Goal: Answer question/provide support

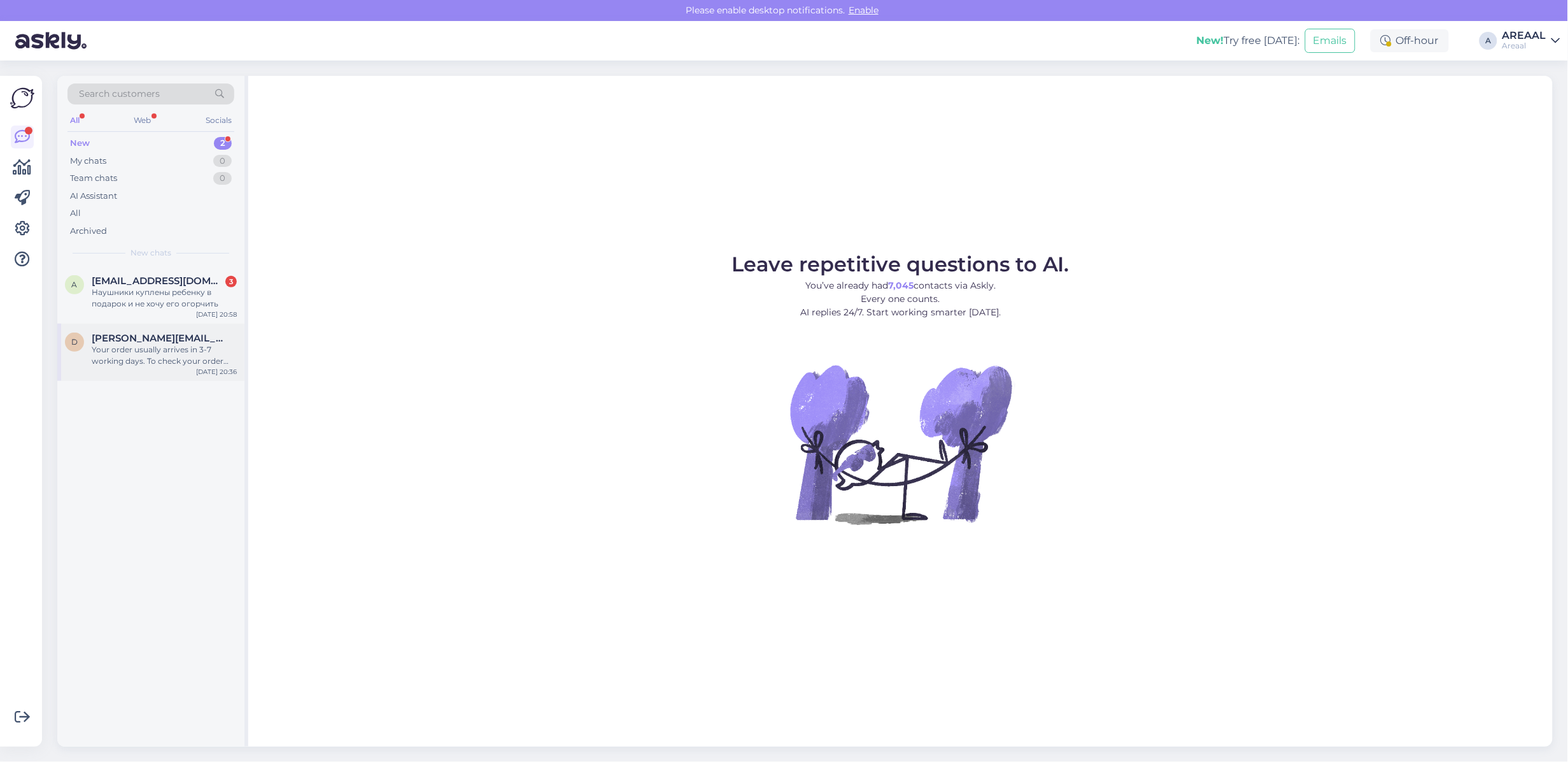
click at [199, 360] on div "Your order usually arrives in 3-7 working days. To check your order status, ple…" at bounding box center [165, 355] width 145 height 23
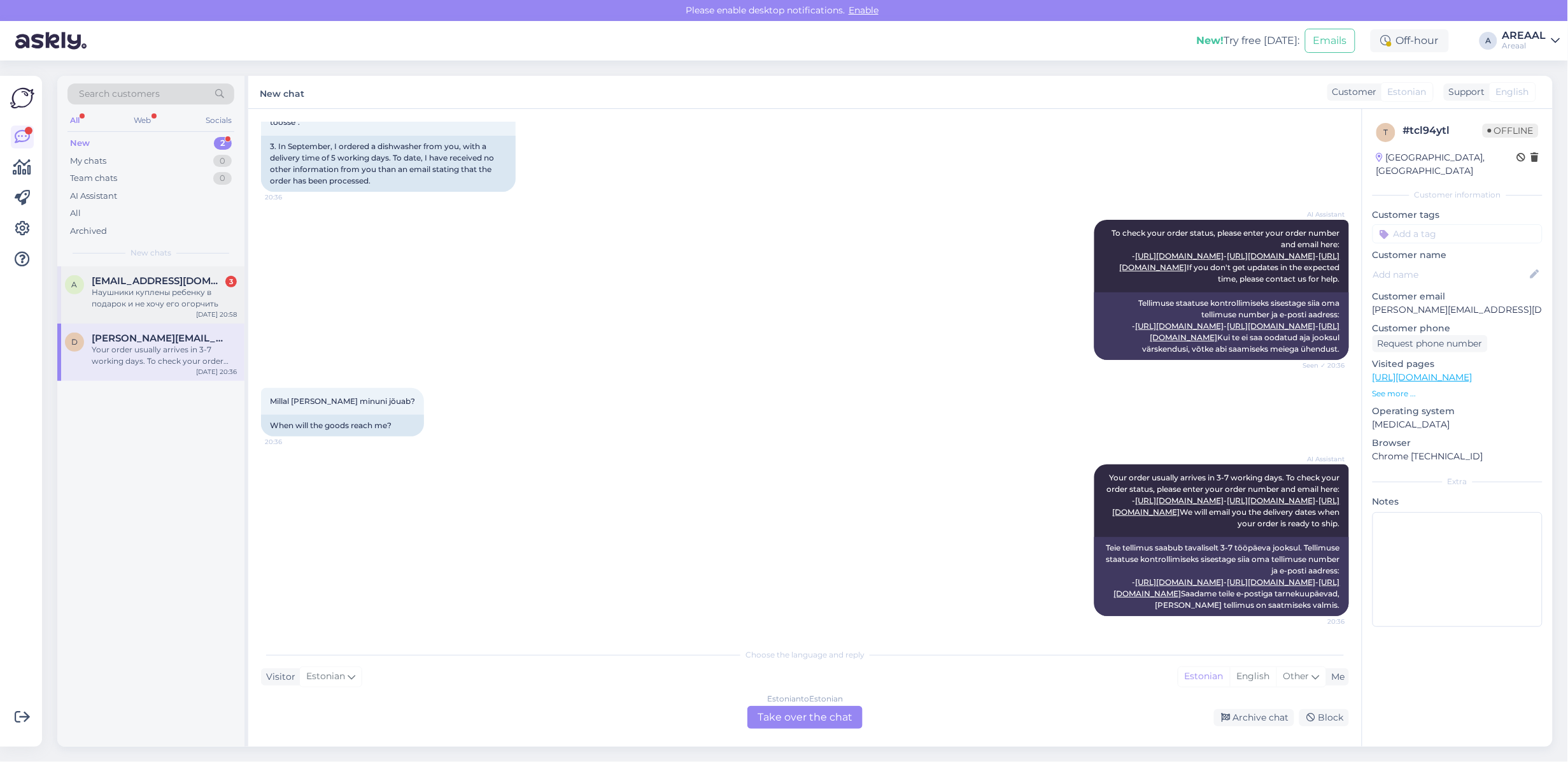
click at [217, 291] on div "Наушники куплены ребенку в подарок и не хочу его огорчить" at bounding box center [165, 298] width 145 height 23
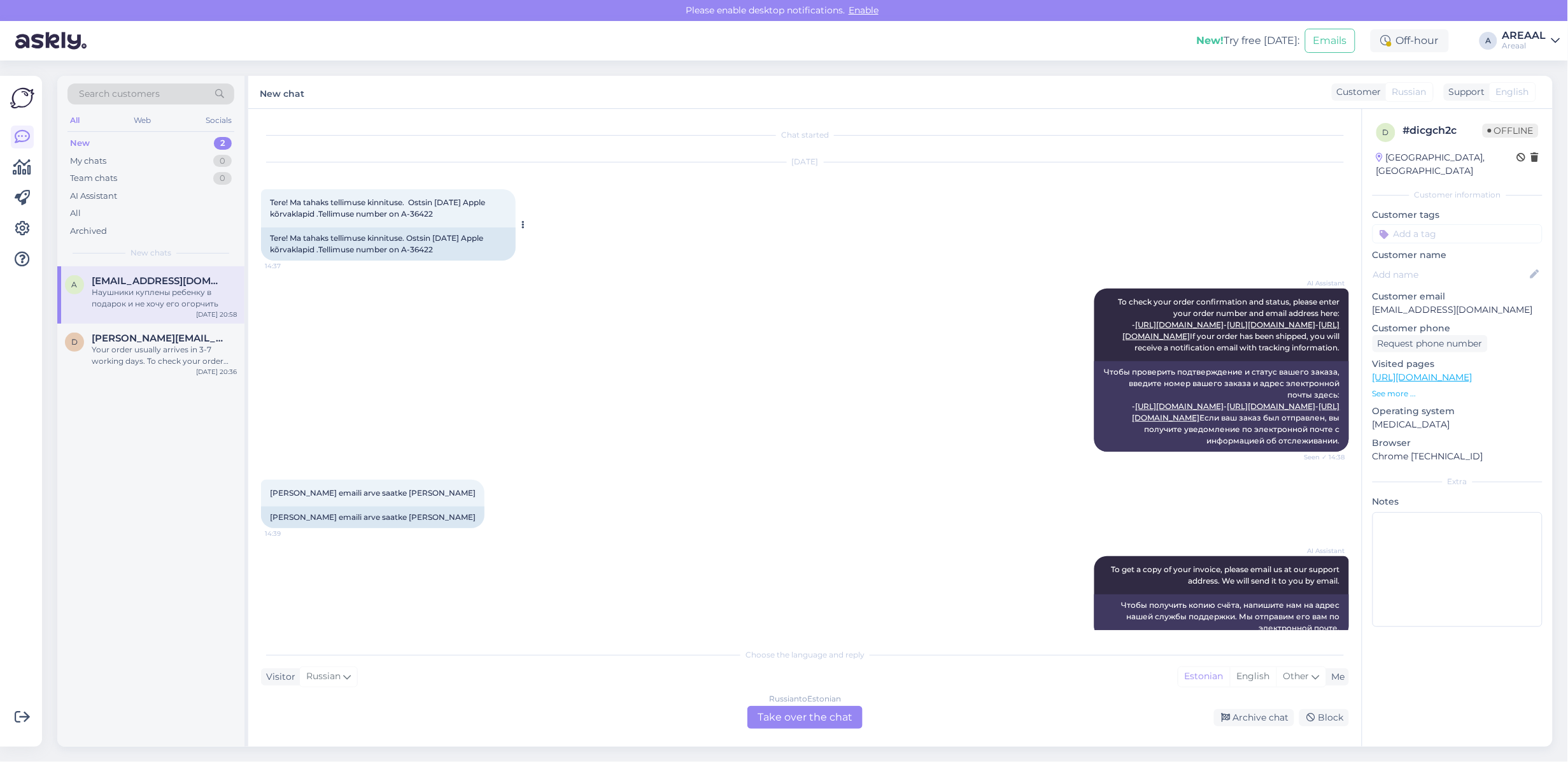
drag, startPoint x: 453, startPoint y: 249, endPoint x: 411, endPoint y: 255, distance: 42.4
click at [411, 255] on div "Tere! Ma tahaks tellimuse kinnituse. Ostsin [DATE] Apple kõrvaklapid .Tellimuse…" at bounding box center [389, 244] width 255 height 33
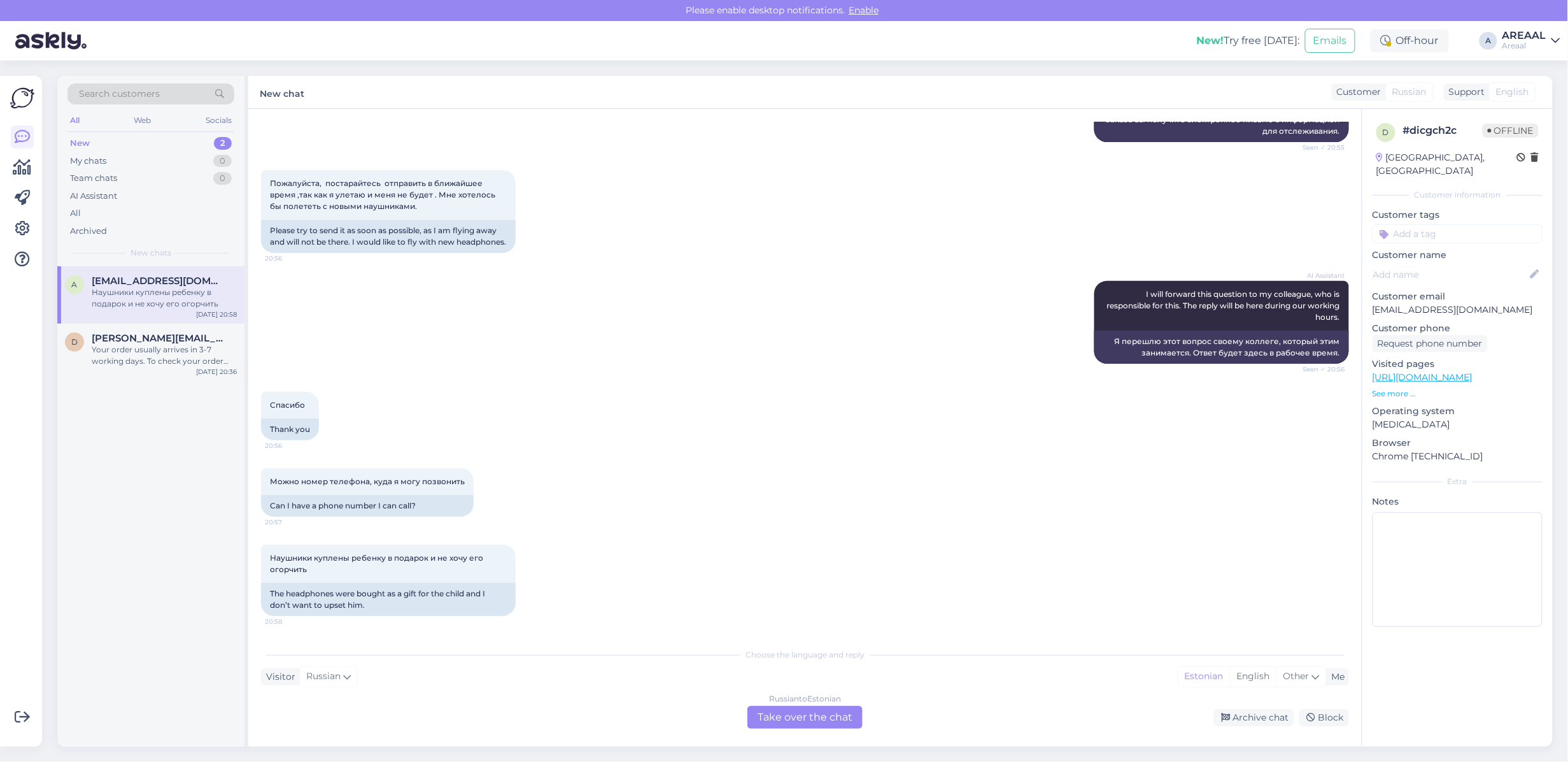
scroll to position [1972, 0]
drag, startPoint x: 790, startPoint y: 745, endPoint x: 780, endPoint y: 723, distance: 24.2
click at [790, 740] on div "Chat started [DATE] Tere! Ma tahaks tellimuse kinnituse. Ostsin [DATE] Apple kõ…" at bounding box center [804, 427] width 1113 height 637
click at [780, 723] on div "Russian to Estonian Take over the chat" at bounding box center [804, 716] width 115 height 23
click at [784, 707] on div "Russian to Estonian Take over the chat" at bounding box center [804, 716] width 115 height 23
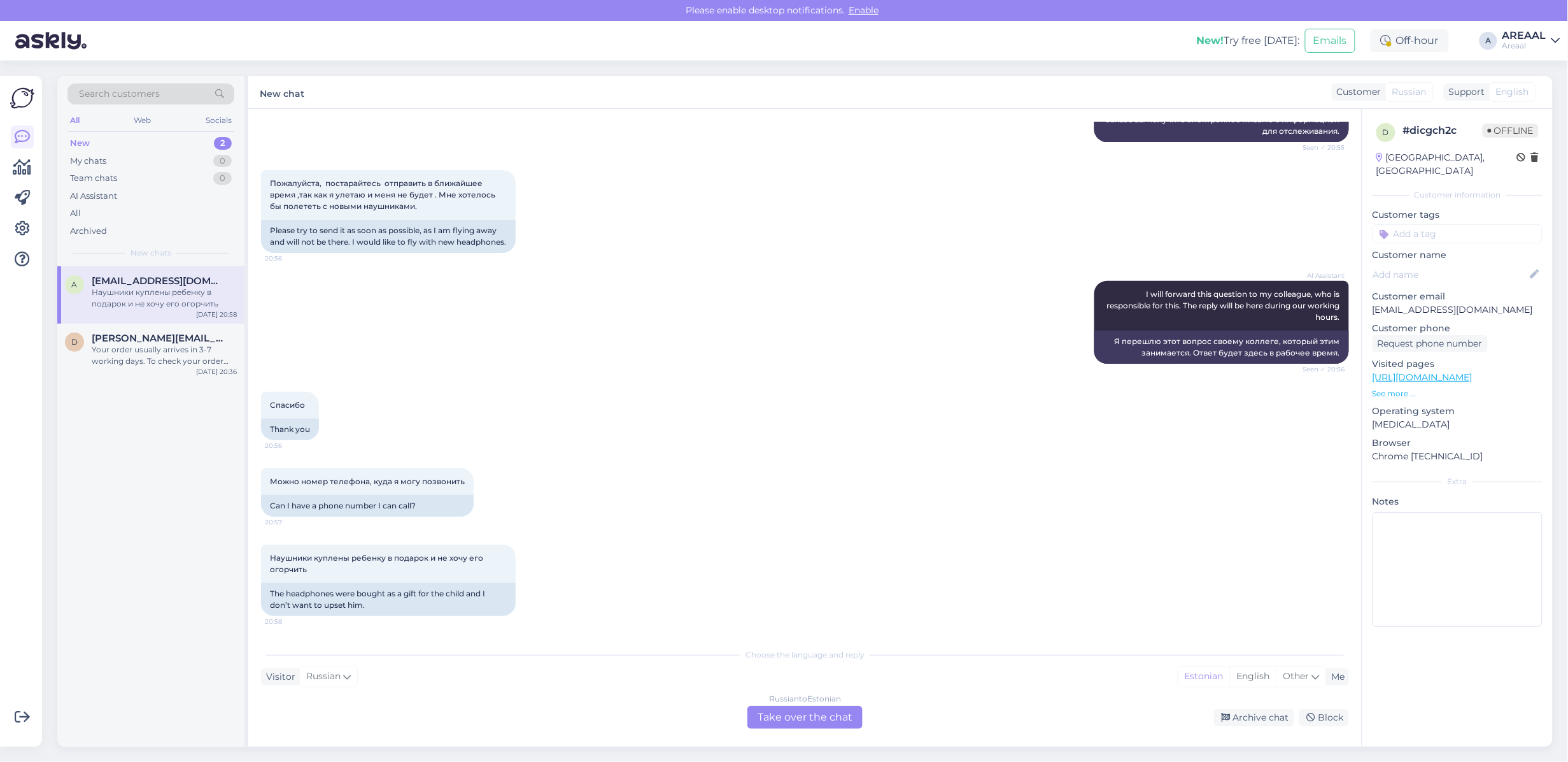
scroll to position [1952, 0]
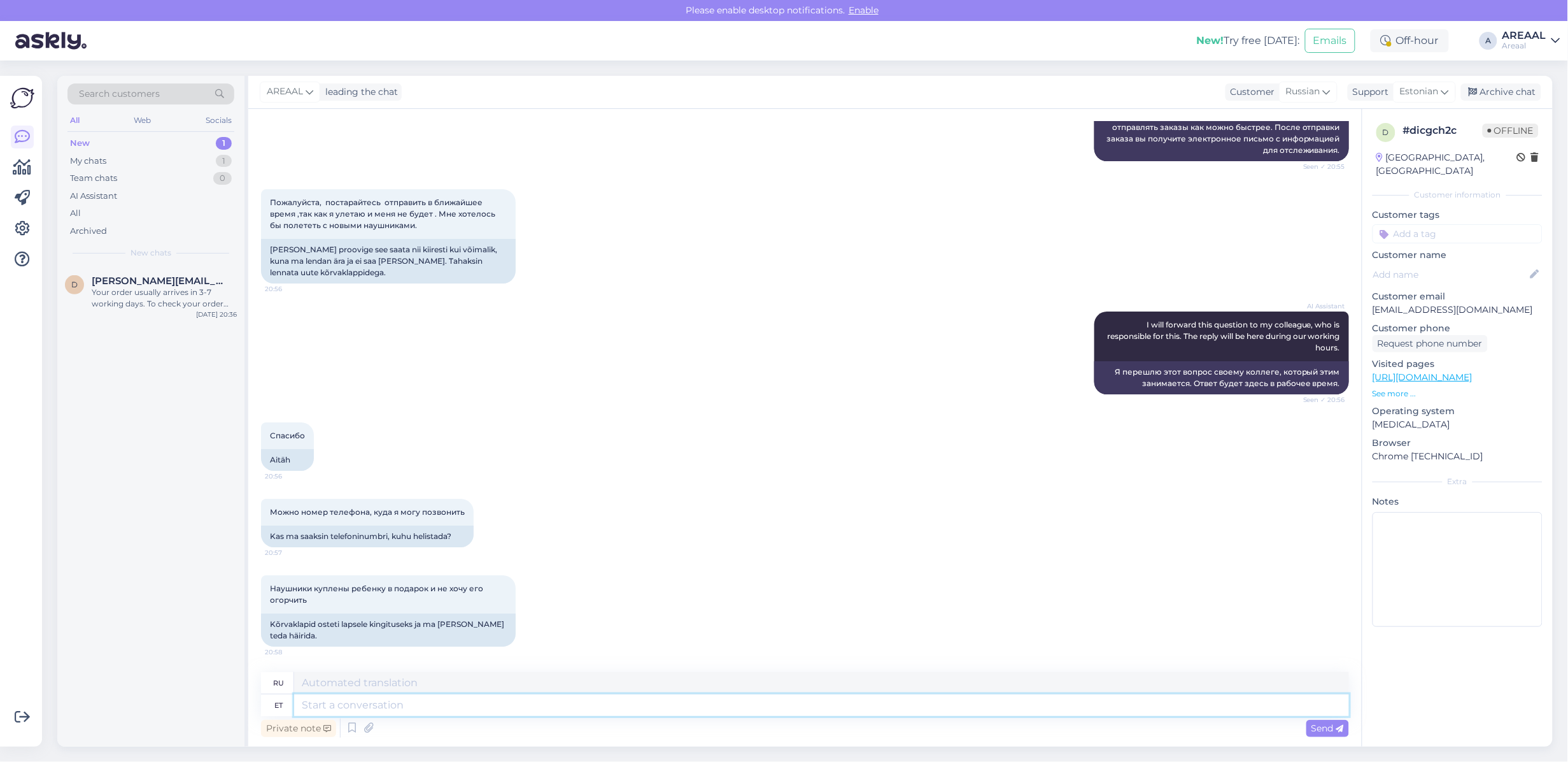
click at [785, 707] on textarea at bounding box center [821, 704] width 1055 height 21
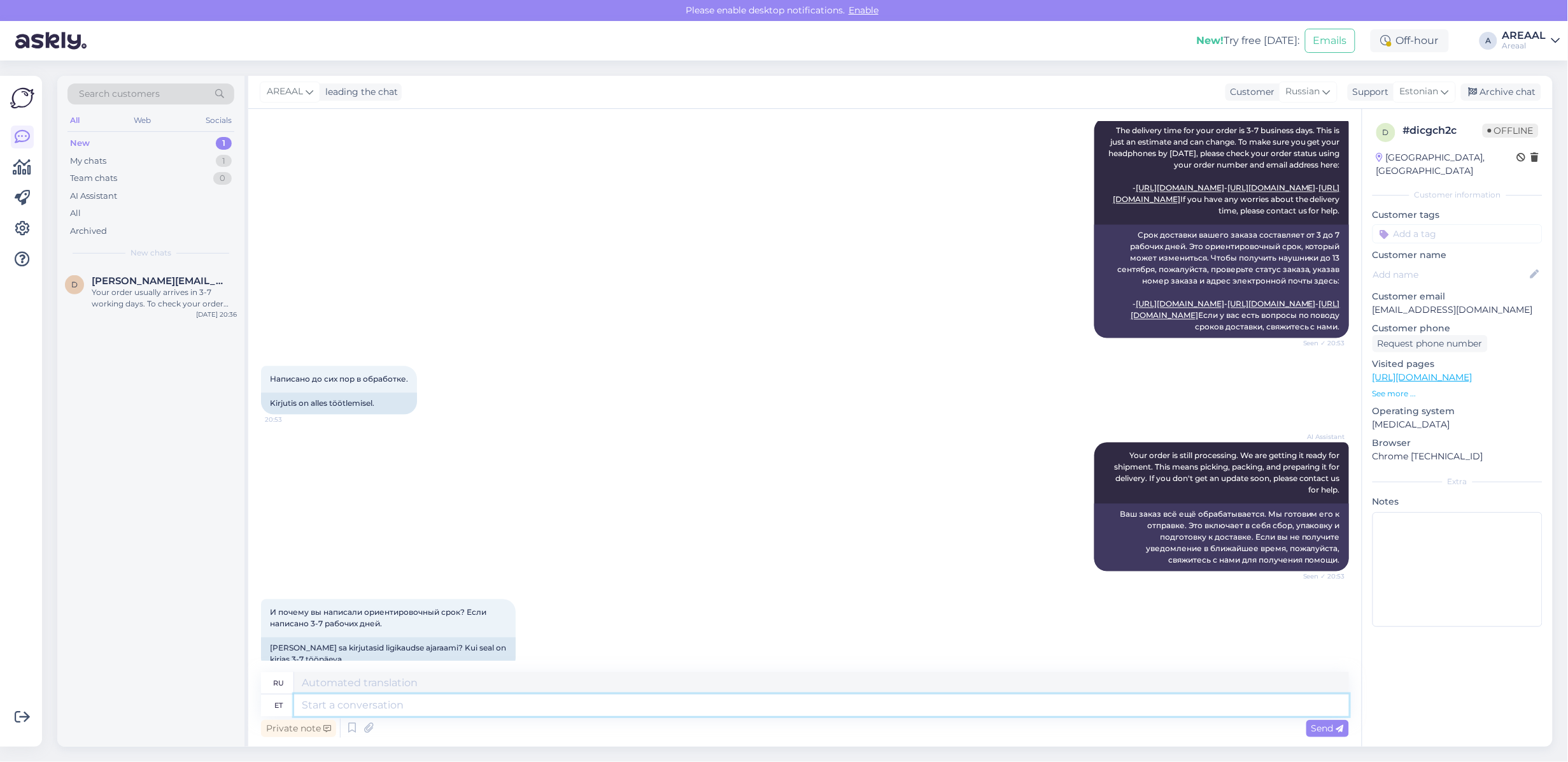
scroll to position [1076, 0]
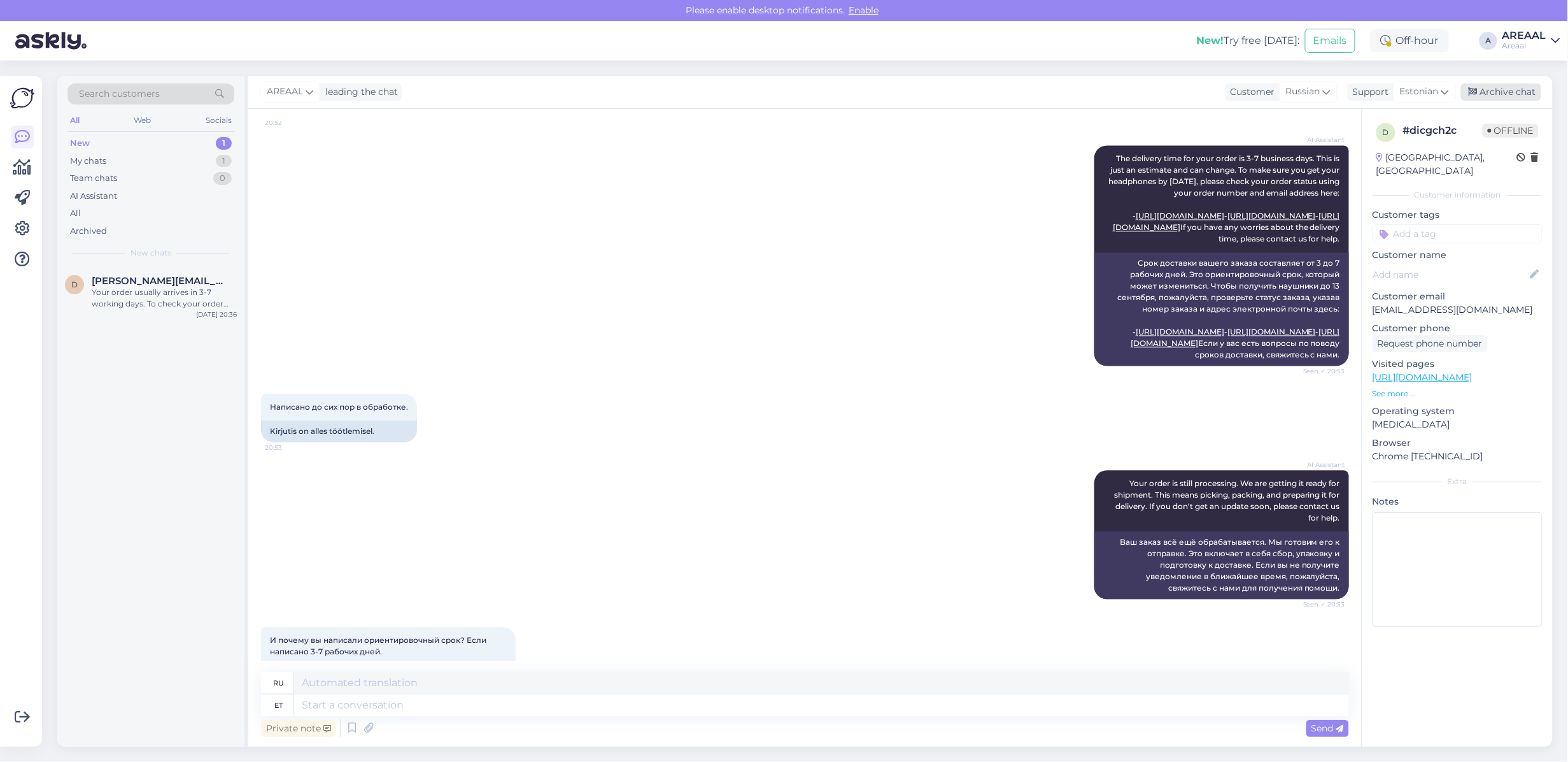
click at [1521, 96] on div "Archive chat" at bounding box center [1501, 92] width 80 height 17
click at [199, 293] on div "Your order usually arrives in 3-7 working days. To check your order status, ple…" at bounding box center [165, 298] width 145 height 23
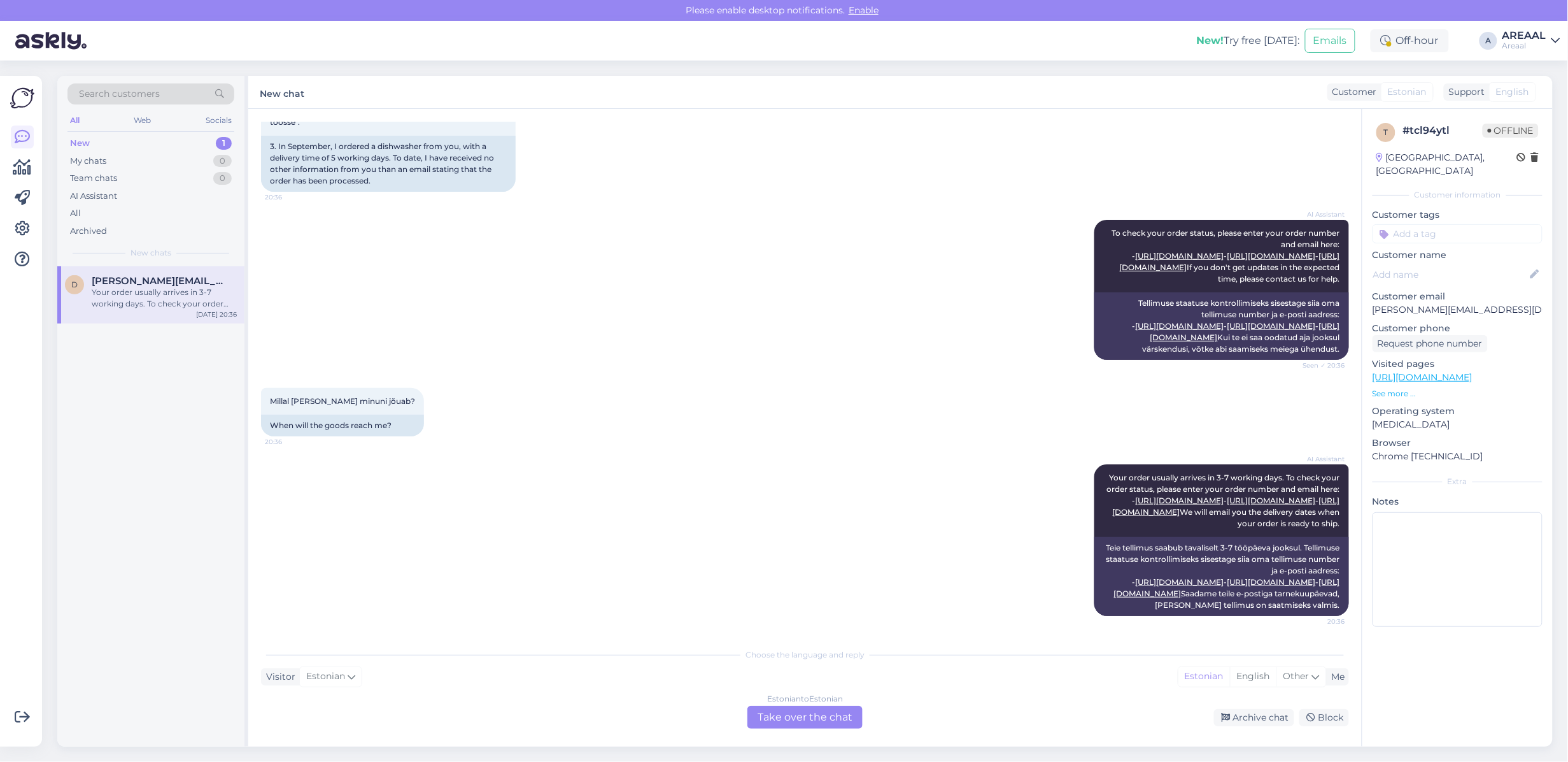
scroll to position [555, 0]
click at [1018, 282] on div "AI Assistant To check your order status, please enter your order number and ema…" at bounding box center [805, 289] width 1088 height 168
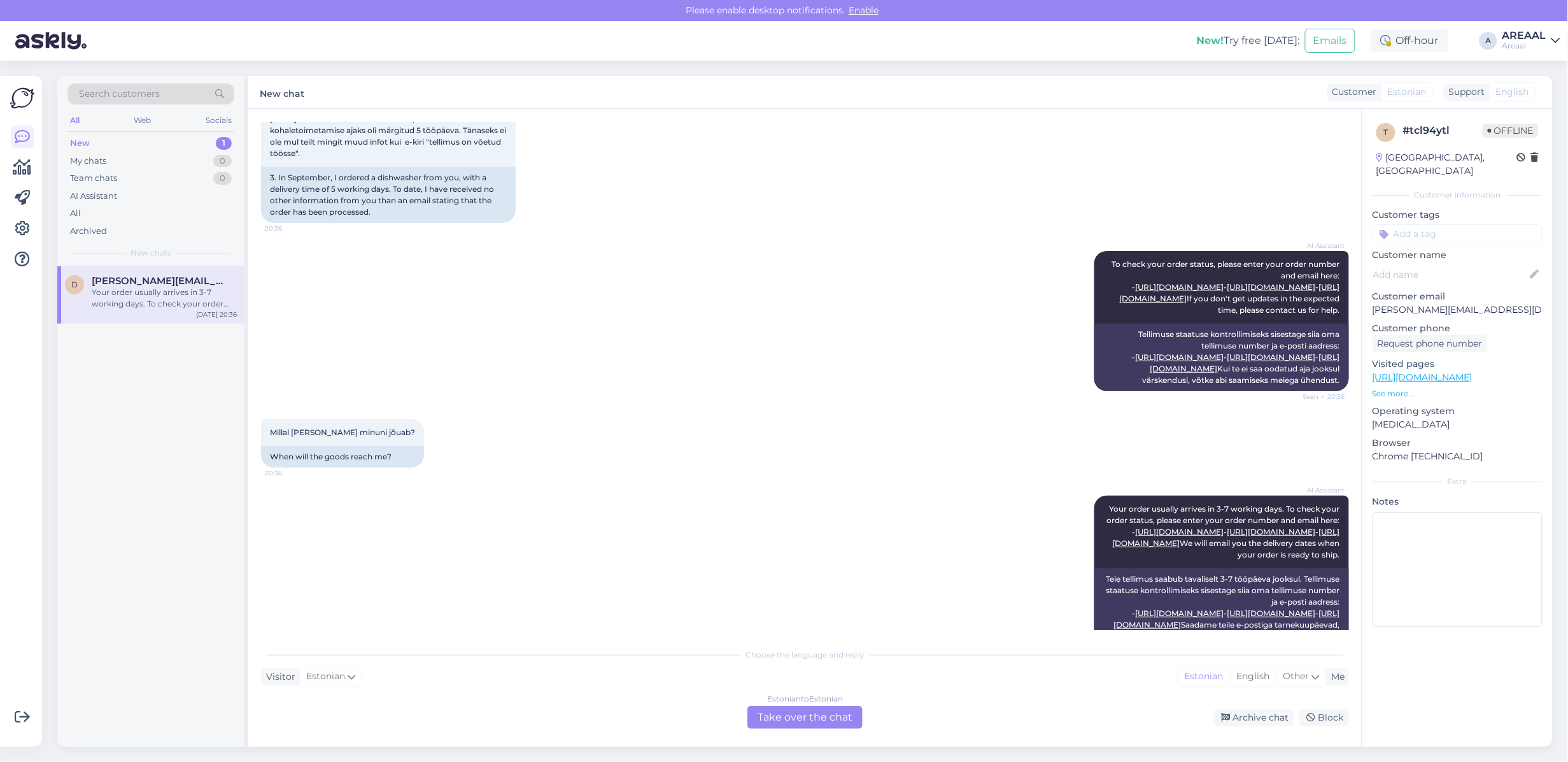
scroll to position [0, 0]
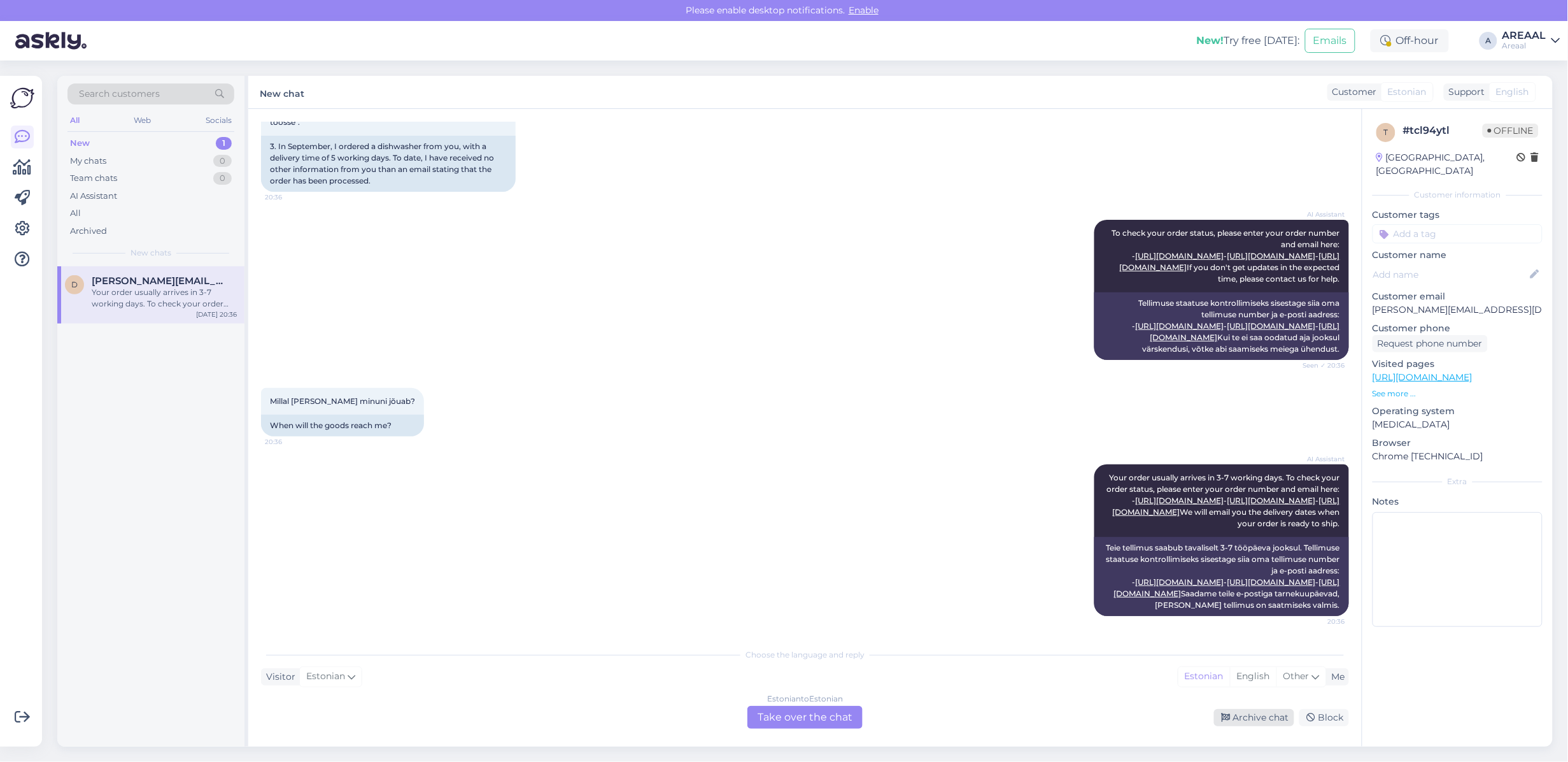
click at [1260, 715] on div "Archive chat" at bounding box center [1254, 717] width 80 height 17
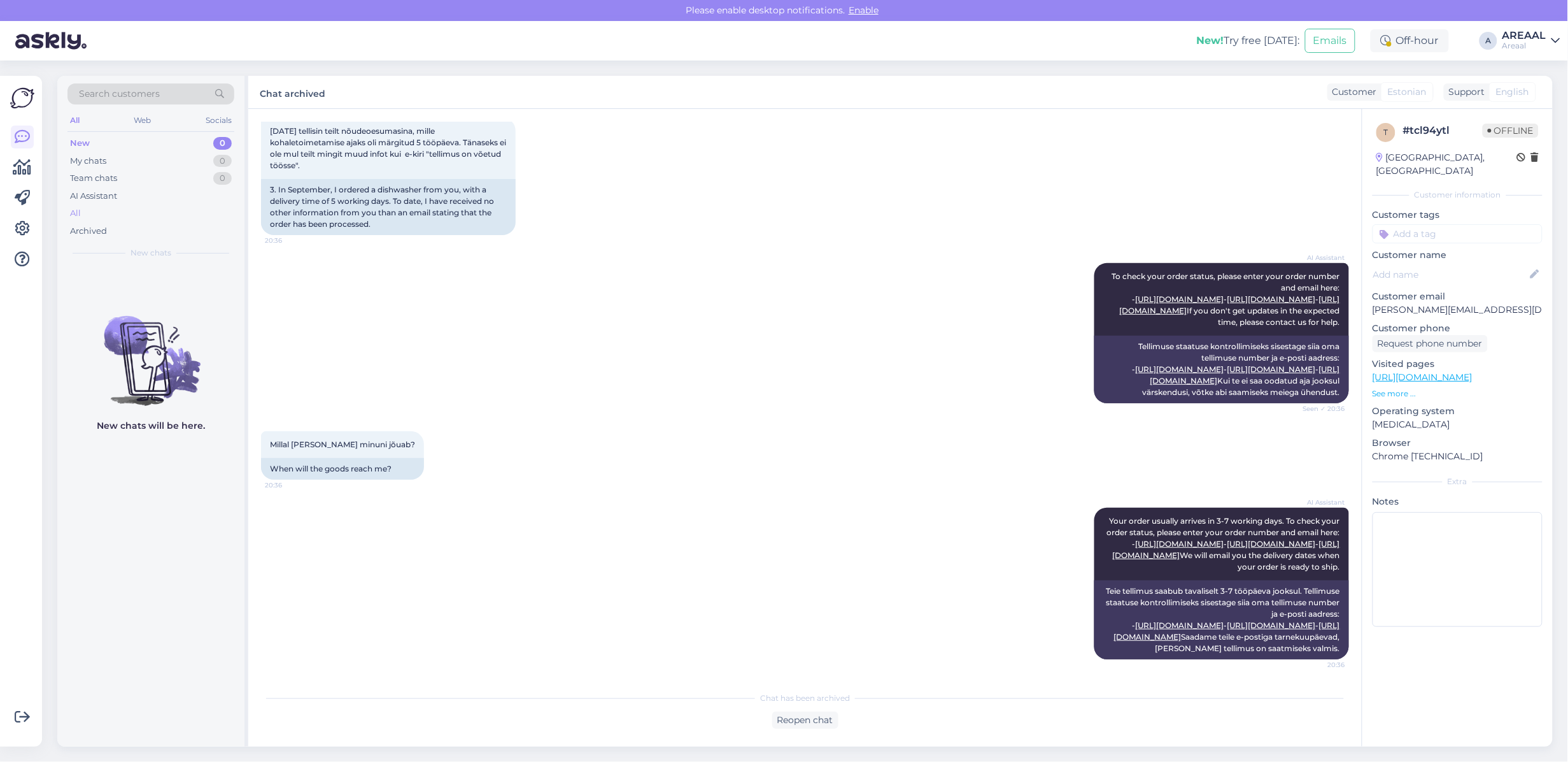
click at [145, 208] on div "All" at bounding box center [151, 213] width 166 height 18
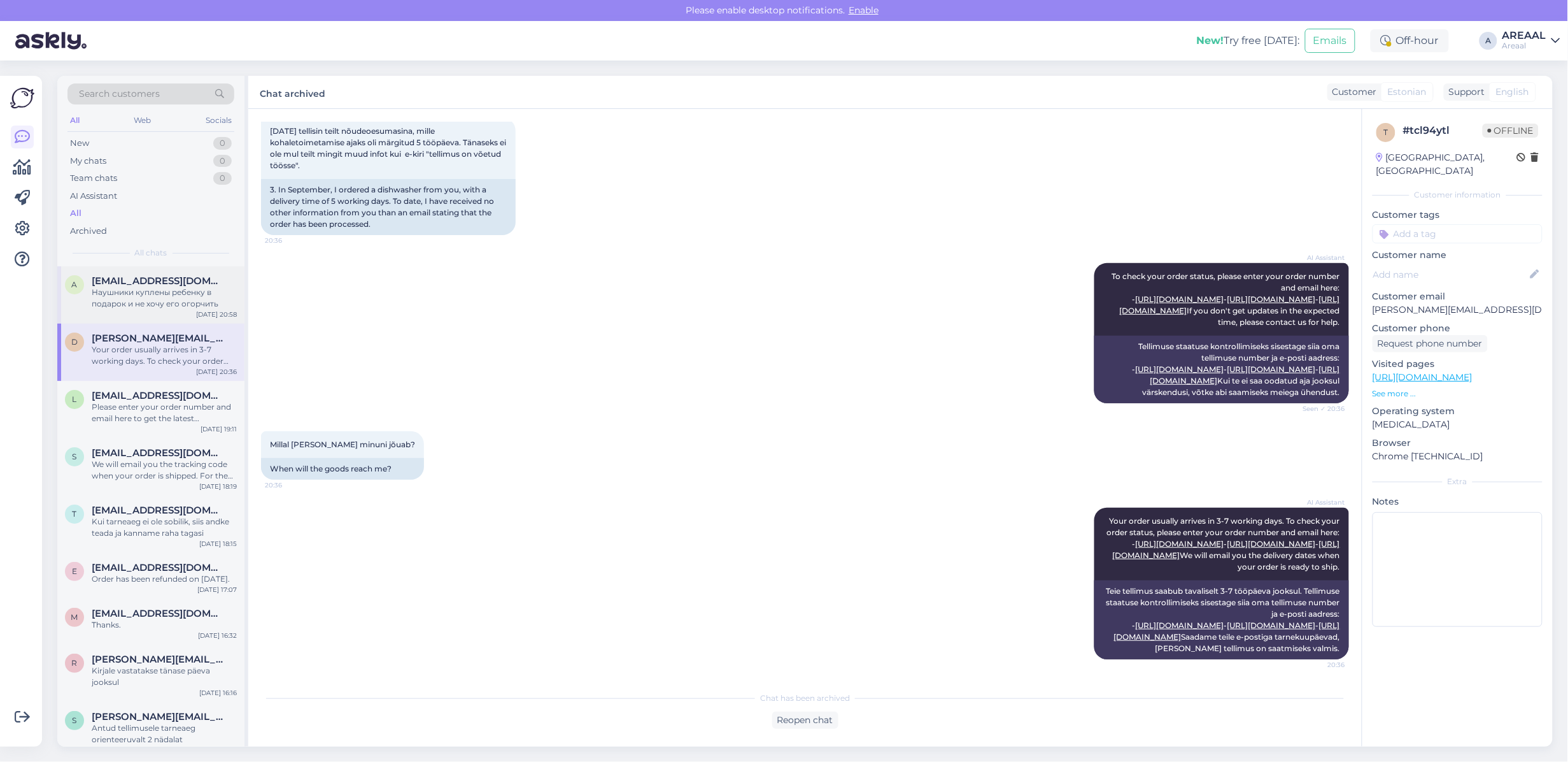
click at [154, 315] on div "a [EMAIL_ADDRESS][DOMAIN_NAME] Наушники куплены ребенку в подарок и не хочу его…" at bounding box center [151, 295] width 187 height 58
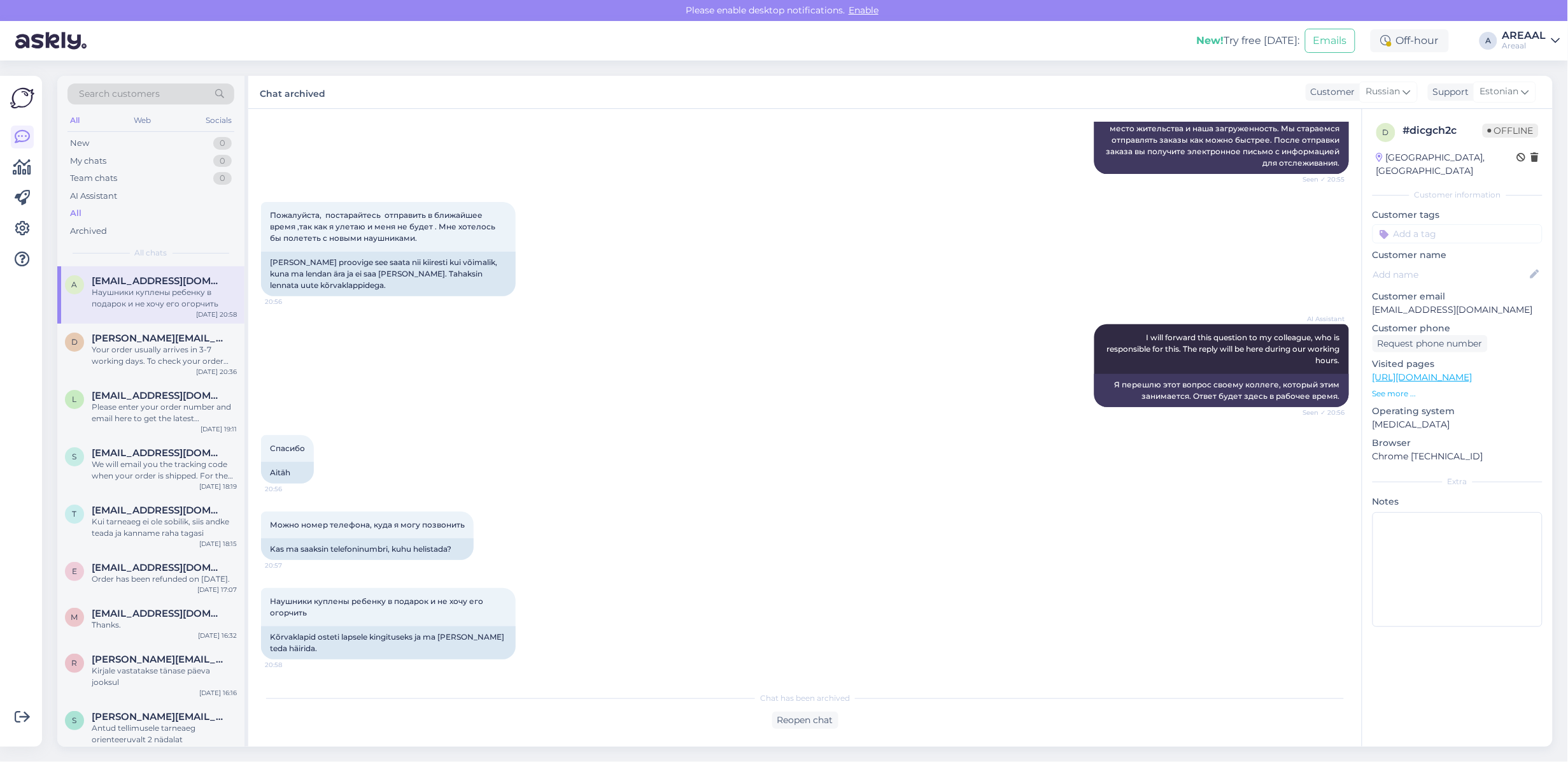
click at [1408, 303] on p "[EMAIL_ADDRESS][DOMAIN_NAME]" at bounding box center [1457, 310] width 170 height 13
drag, startPoint x: 1408, startPoint y: 291, endPoint x: 1383, endPoint y: 281, distance: 26.9
click at [1409, 303] on p "[EMAIL_ADDRESS][DOMAIN_NAME]" at bounding box center [1457, 310] width 170 height 13
copy p "[EMAIL_ADDRESS][DOMAIN_NAME]"
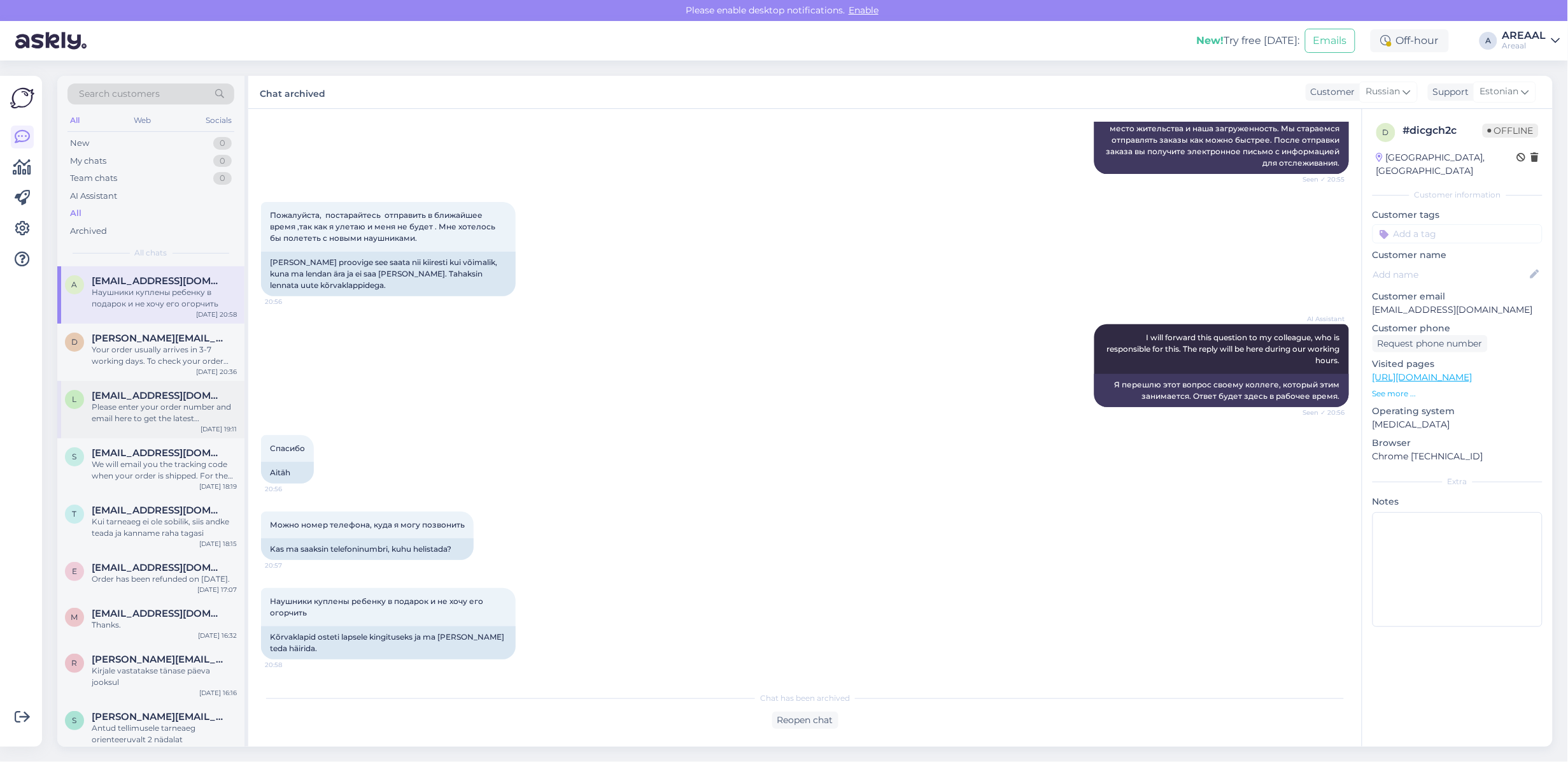
click at [179, 424] on div "Please enter your order number and email here to get the latest information on …" at bounding box center [165, 412] width 145 height 23
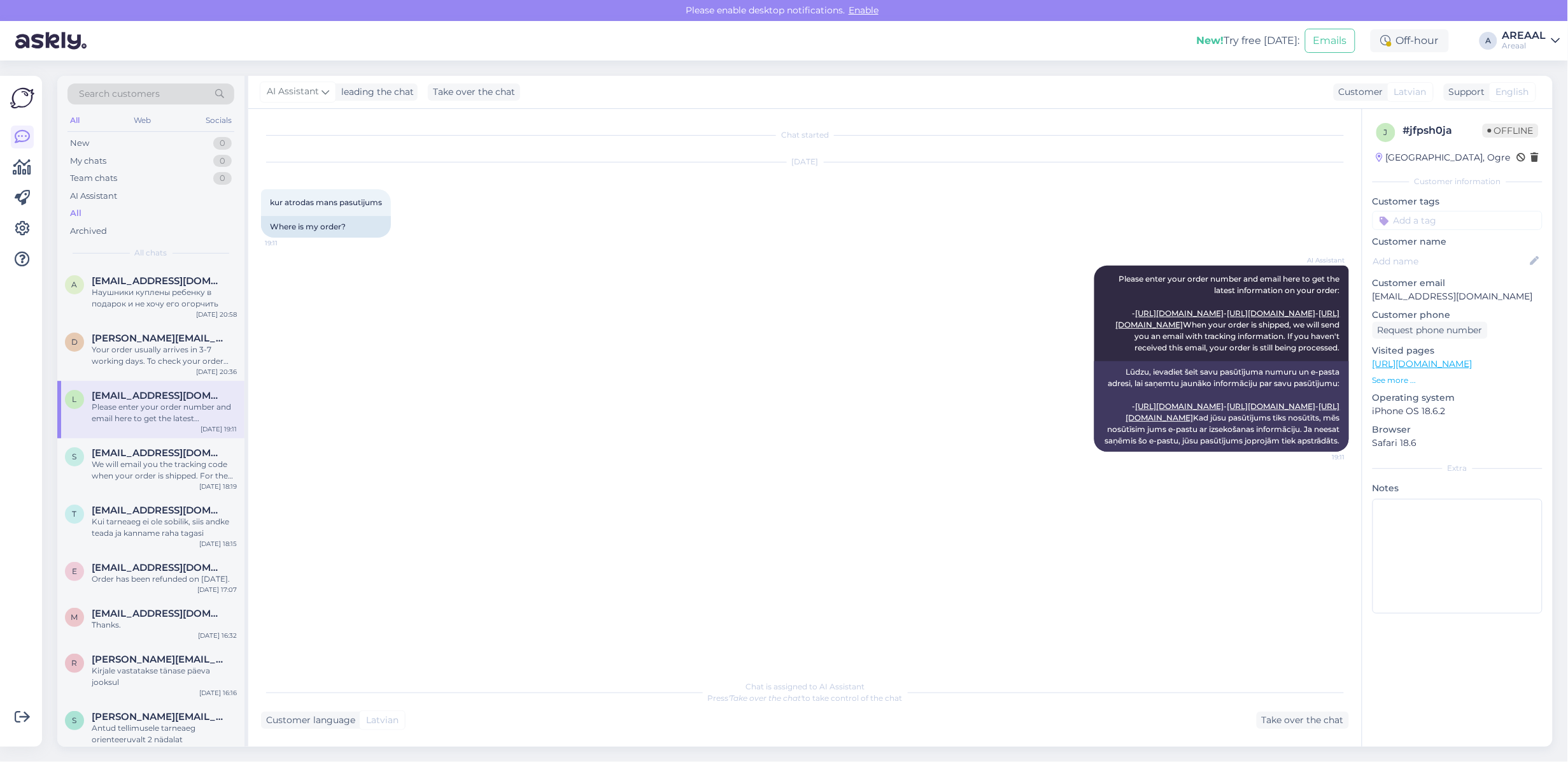
scroll to position [0, 0]
click at [449, 412] on div "AI Assistant Please enter your order number and email here to get the latest in…" at bounding box center [805, 358] width 1088 height 214
click at [1311, 717] on div "Take over the chat" at bounding box center [1302, 719] width 92 height 17
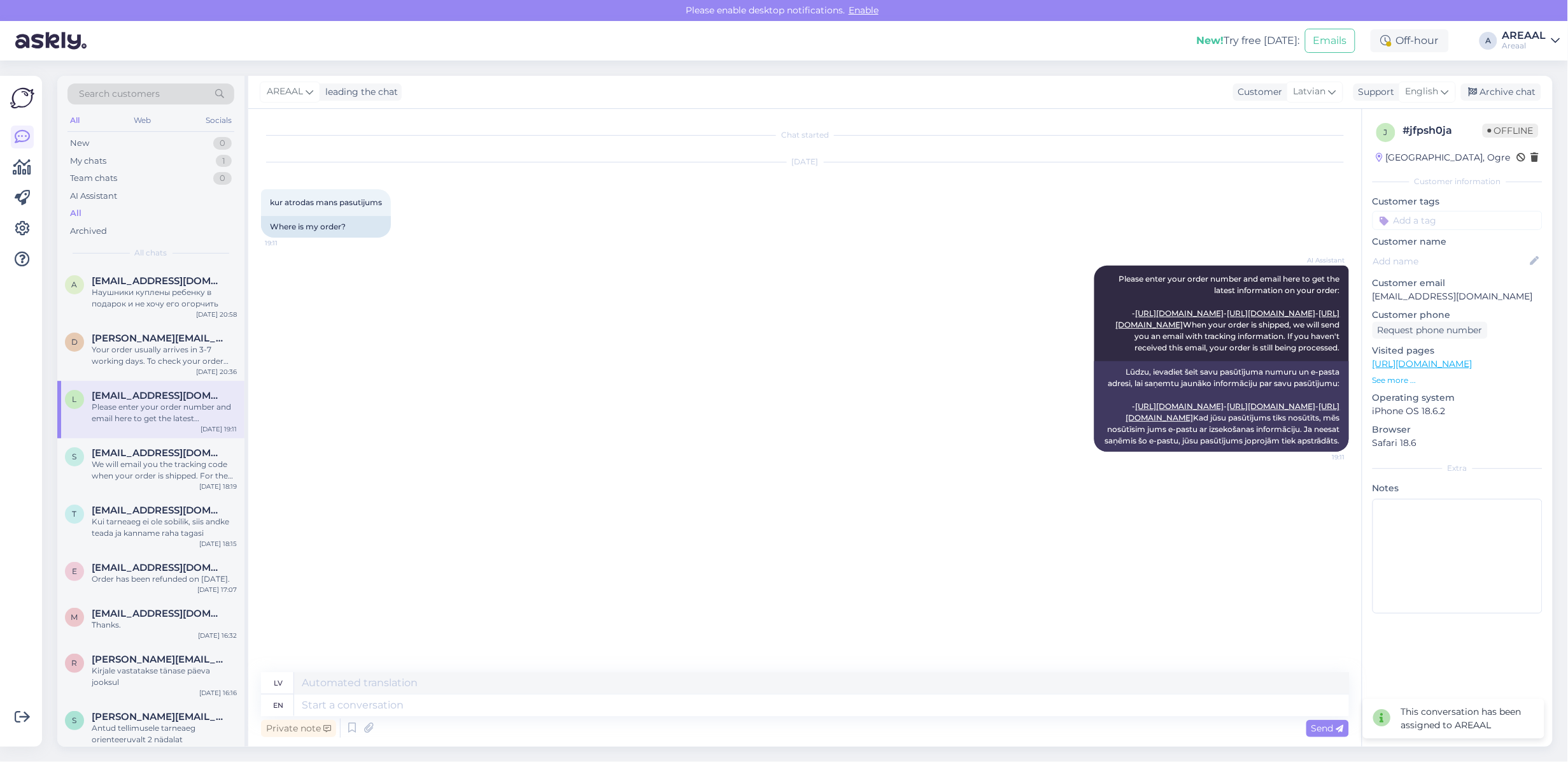
drag, startPoint x: 1005, startPoint y: 717, endPoint x: 1011, endPoint y: 698, distance: 19.9
click at [1005, 716] on div "Private note Send" at bounding box center [805, 728] width 1088 height 24
click at [1010, 698] on textarea at bounding box center [821, 704] width 1055 height 21
type textarea "Order has"
type textarea "Pasūtījums"
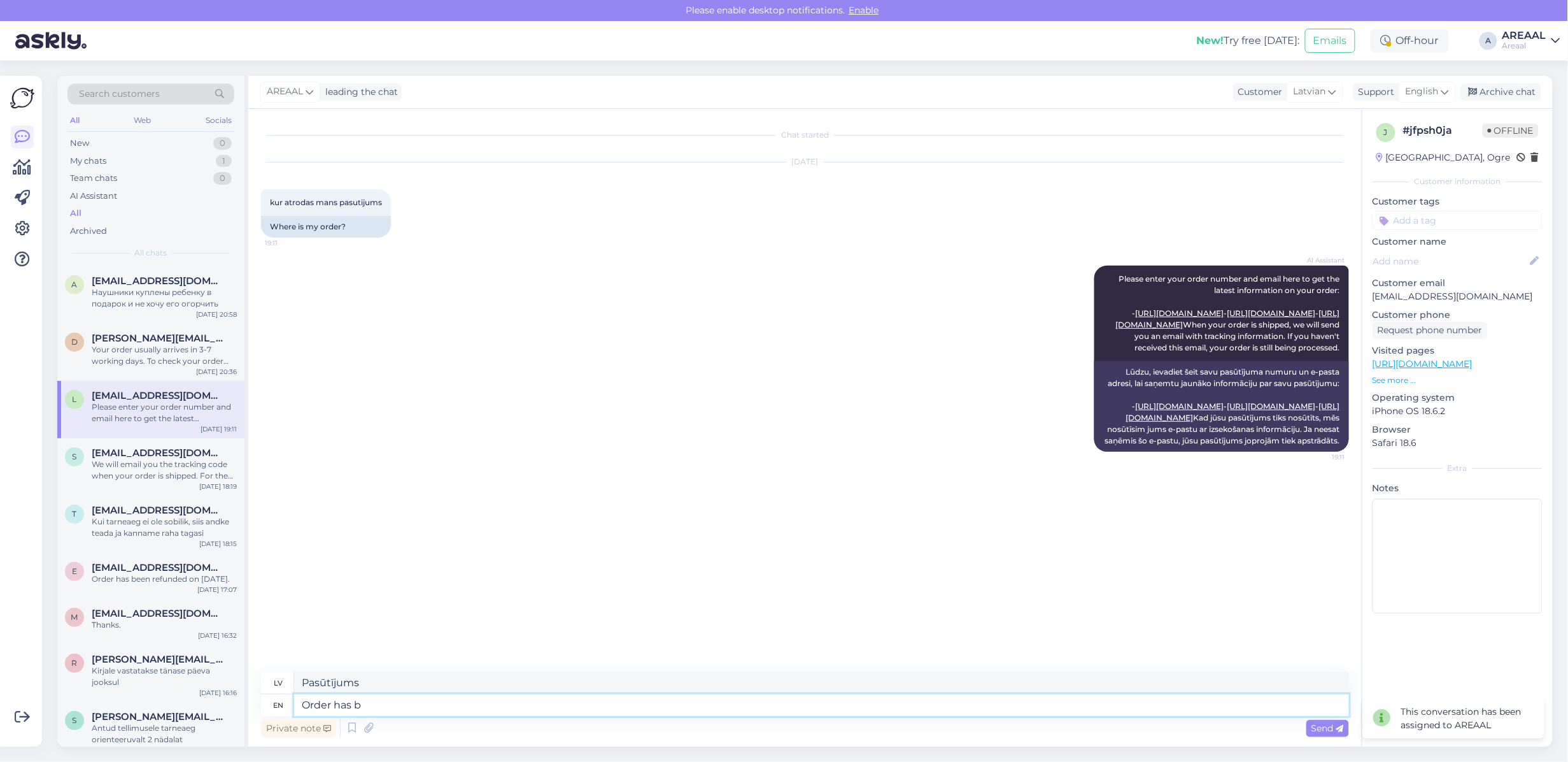
type textarea "Order has be"
type textarea "Pasūtījumam ir"
type textarea "Order has been re"
type textarea "Pasūtījums ir bijis"
type textarea "Order has been refunded. [GEOGRAPHIC_DATA]"
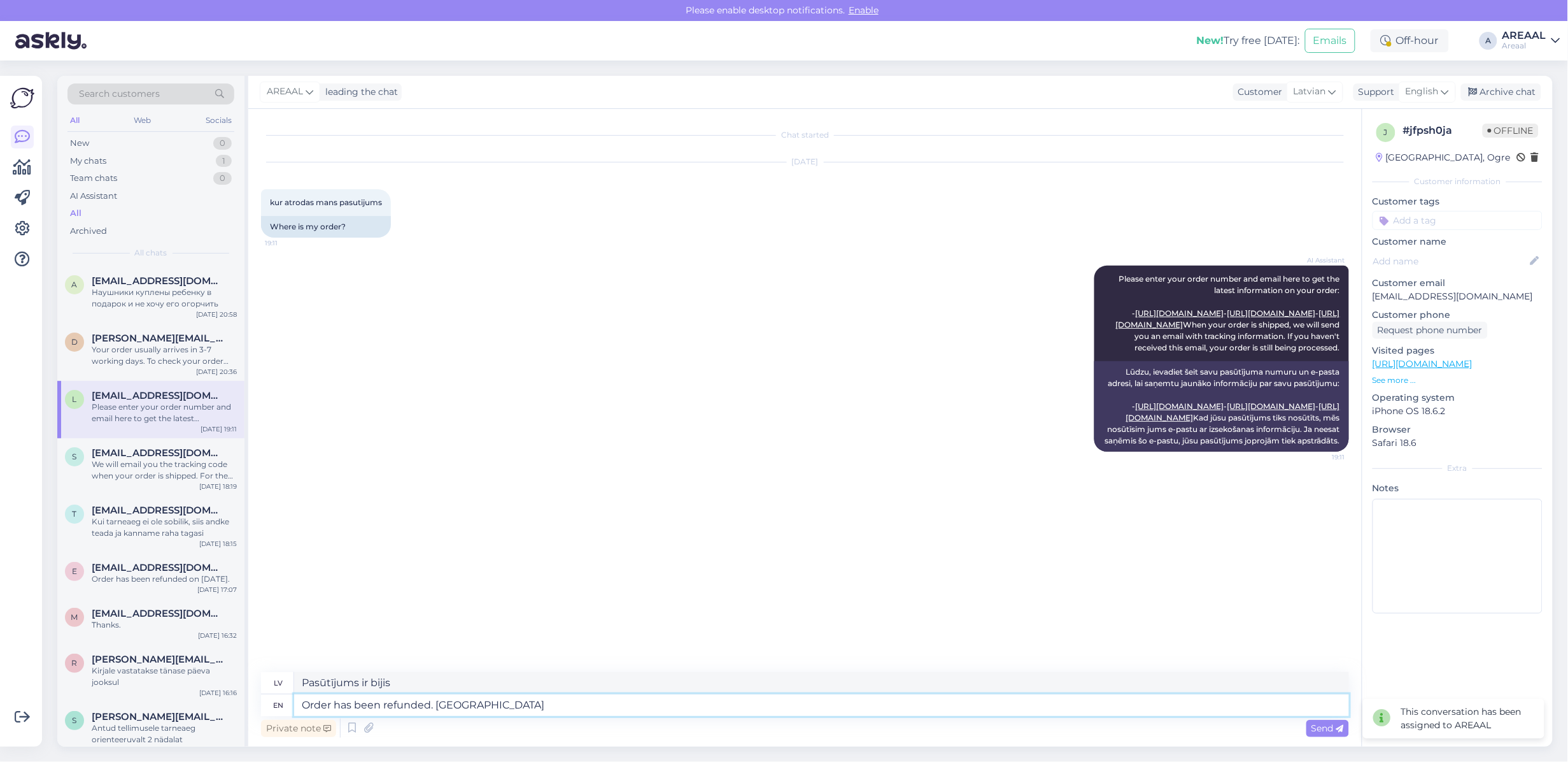
type textarea "Pasūtījums ir atmaksāts."
type textarea "Order has been refunded. Refund wil"
type textarea "Pasūtījums ir atmaksāts. Atmaksa"
type textarea "Order has been refunded. Refund will arri"
type textarea "Pasūtījums ir atmaksāts. Atmaksa tiks veikta."
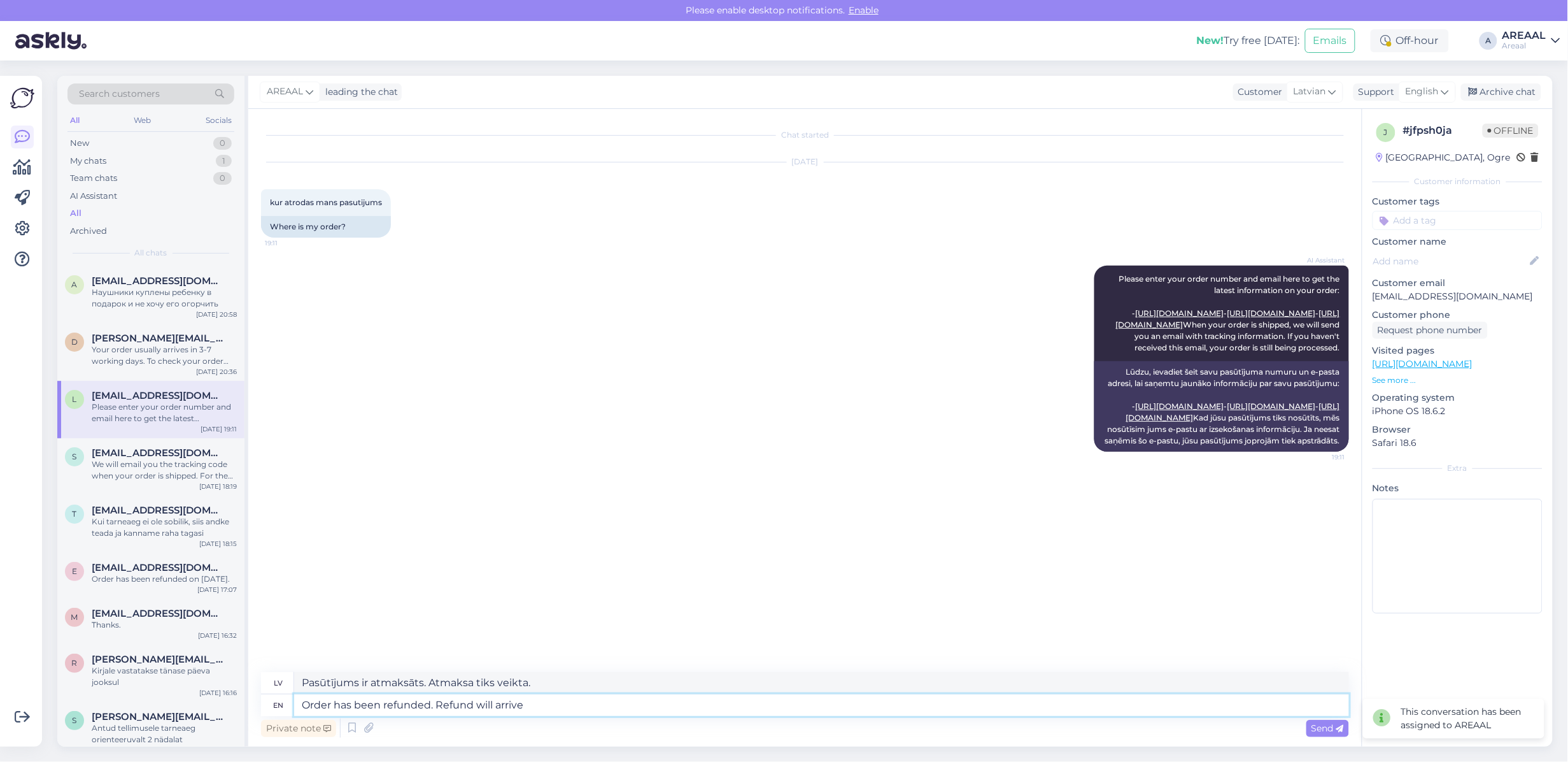
type textarea "Order has been refunded. Refund will arrive w"
type textarea "Pasūtījums ir atmaksāts. Atmaksa tiks saņemta."
type textarea "Order has been refunded. Refund will arrive within few work"
type textarea "Pasūtījums ir atmaksāts. Atmaksa tiks saņemta dažu minūšu laikā."
type textarea "Order has been refunded. Refund will arrive within few working day"
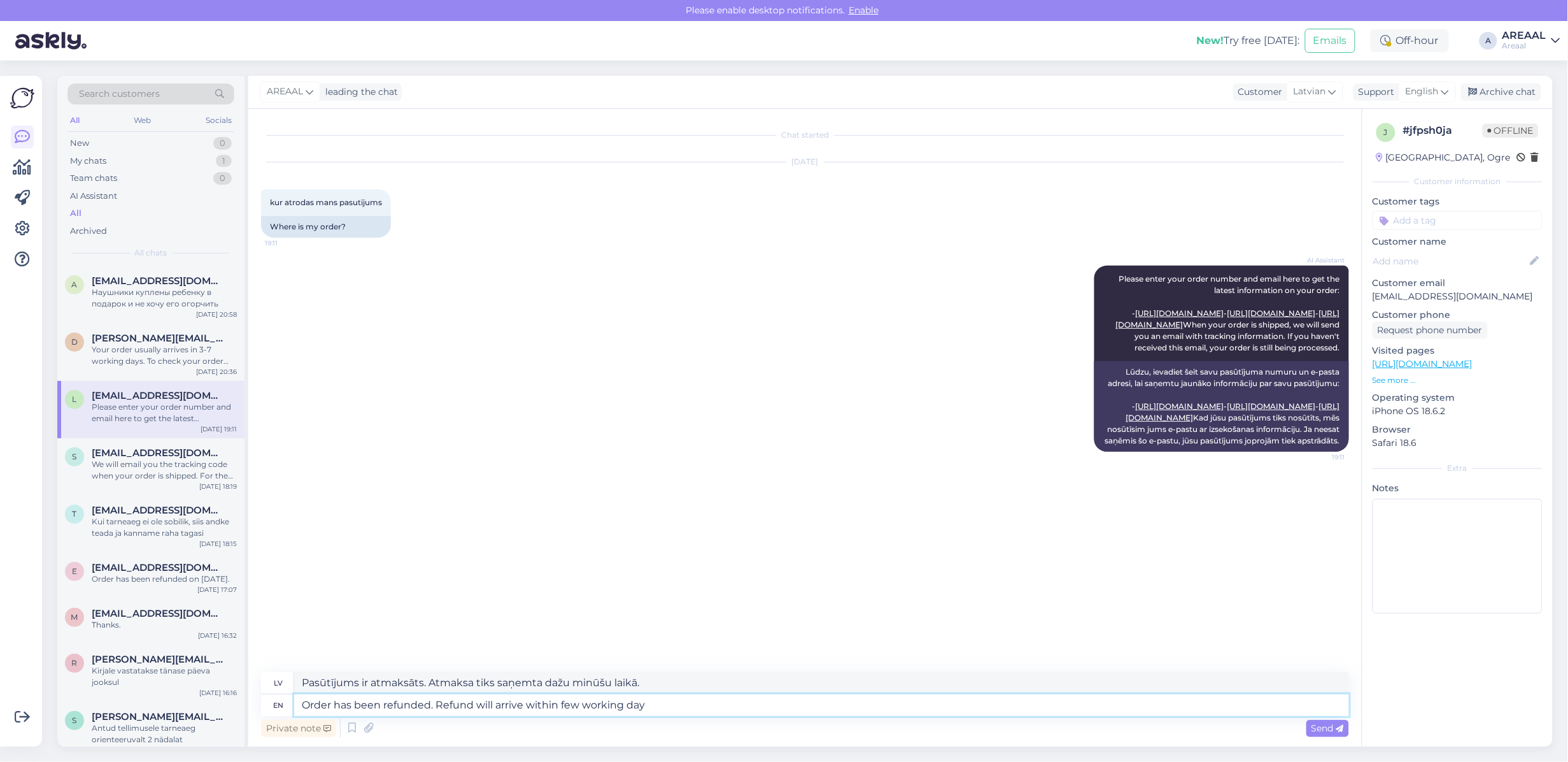
type textarea "Pasūtījums ir atmaksāts. Atmaksa tiks saņemta dažu darba dienu laikā."
drag, startPoint x: 443, startPoint y: 702, endPoint x: 436, endPoint y: 704, distance: 7.3
click at [436, 704] on textarea "Order has been refunded. Refund will arrive within few working days." at bounding box center [821, 704] width 1055 height 21
type textarea "Order has been refunded. Card payment refund will arrive within few working day…"
type textarea "Pasūtījums ir atmaksāts. Naudas atmaksa par maksājumu par karti tiks saņemta da…"
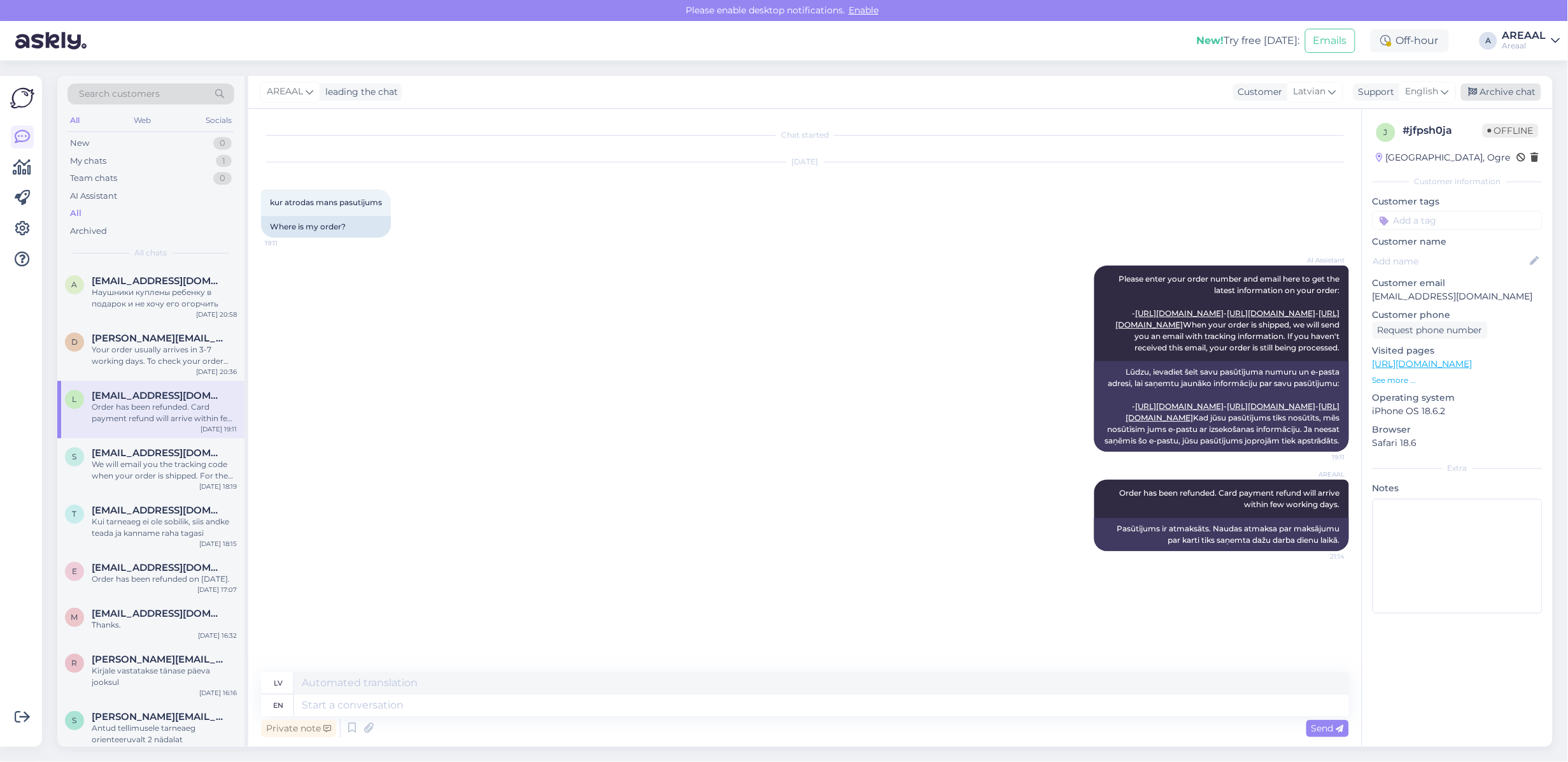
click at [1507, 94] on div "Archive chat" at bounding box center [1501, 92] width 80 height 17
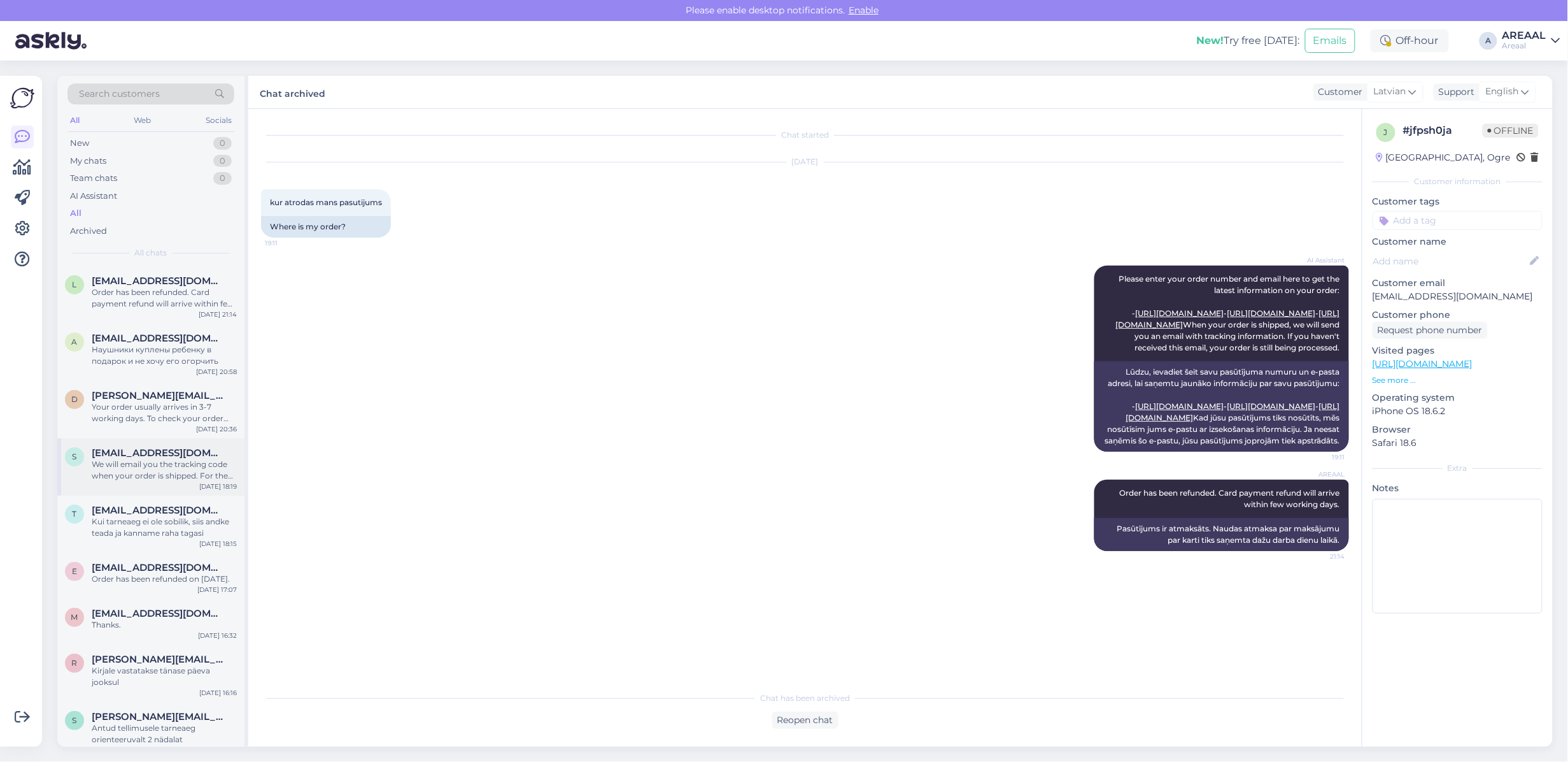
click at [187, 461] on div "We will email you the tracking code when your order is shipped. For the latest …" at bounding box center [165, 470] width 145 height 23
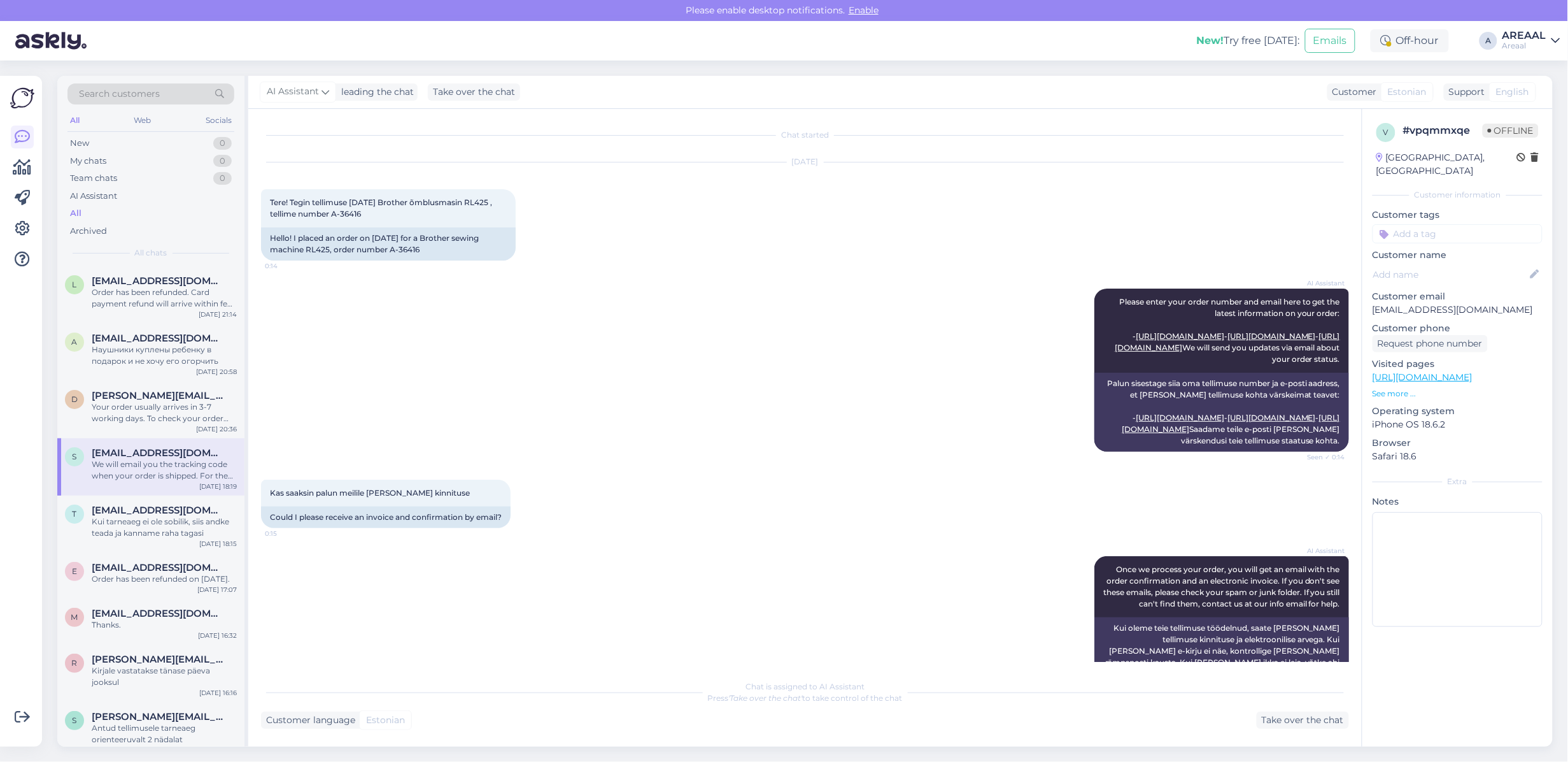
scroll to position [765, 0]
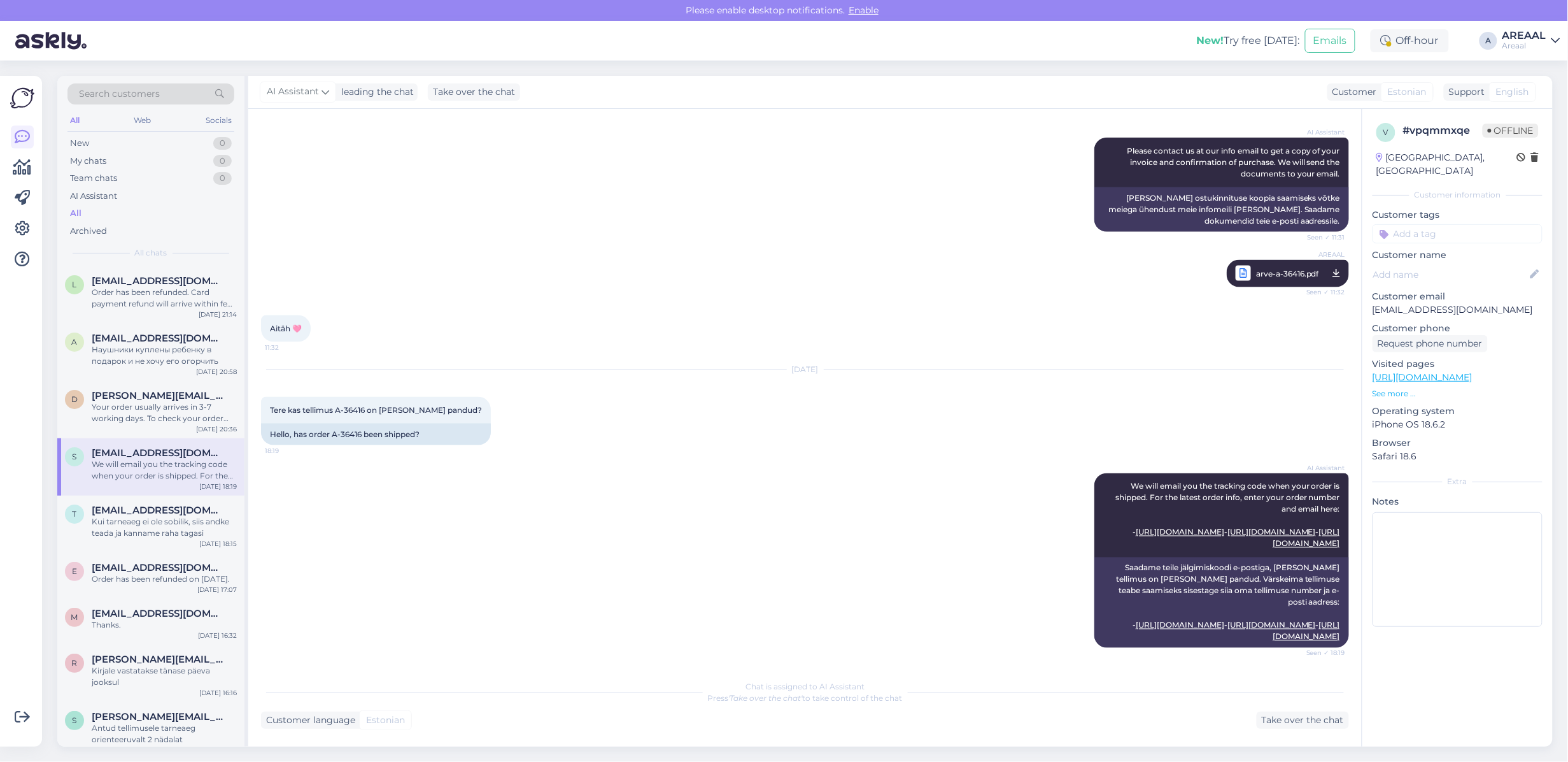
click at [565, 400] on div "[DATE] Tere kas tellimus A-36416 on [PERSON_NAME] pandud? 18:19 Hello, has orde…" at bounding box center [805, 408] width 1088 height 103
copy div "A-36416"
drag, startPoint x: 364, startPoint y: 422, endPoint x: 334, endPoint y: 433, distance: 32.0
click at [334, 433] on div "Hello, has order A-36416 been shipped?" at bounding box center [376, 434] width 230 height 21
click at [1321, 702] on div "Chat is assigned to AI Assistant Press 'Take over the chat' to take control of …" at bounding box center [805, 692] width 1088 height 23
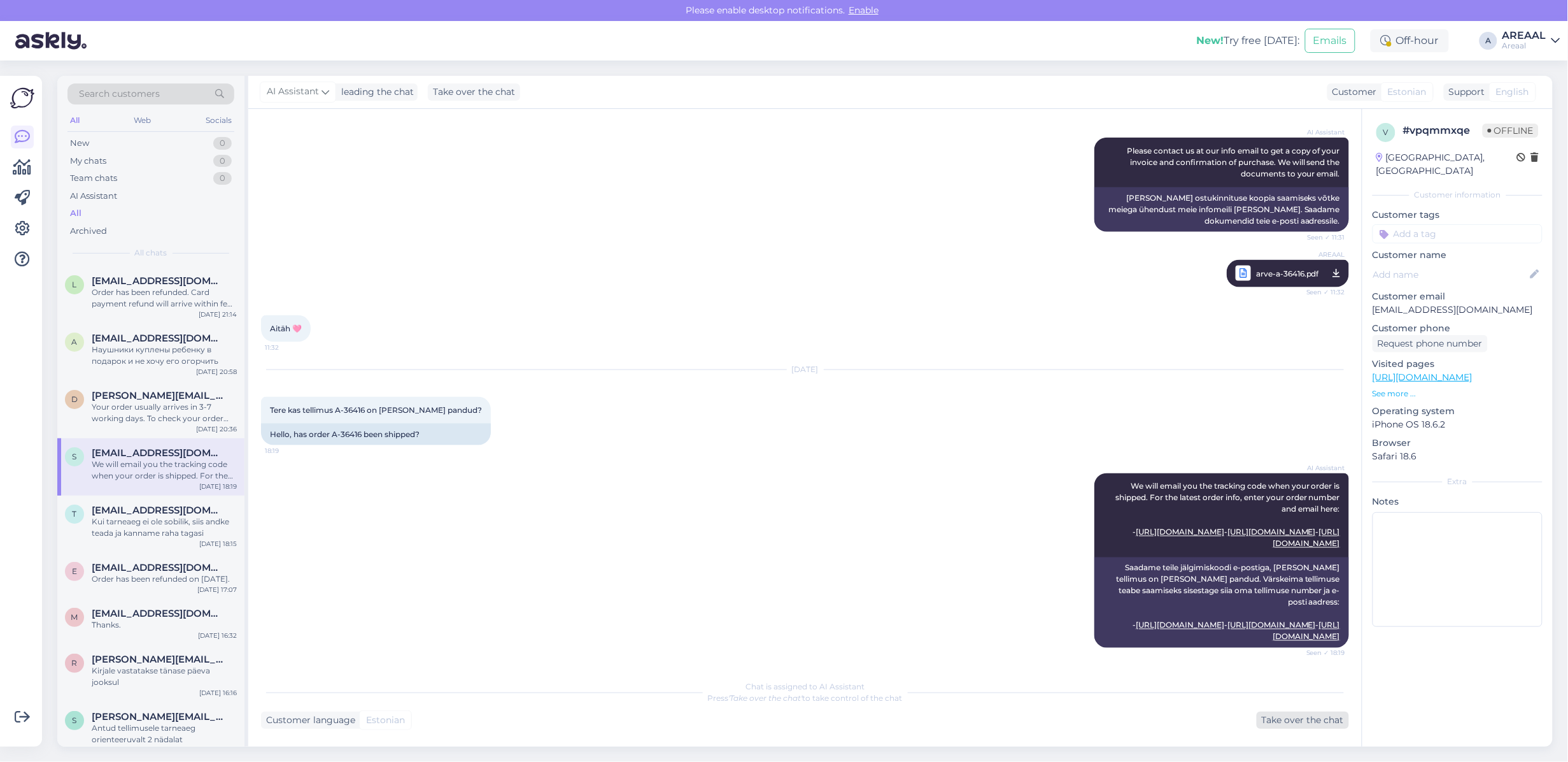
click at [1319, 715] on div "Take over the chat" at bounding box center [1302, 719] width 92 height 17
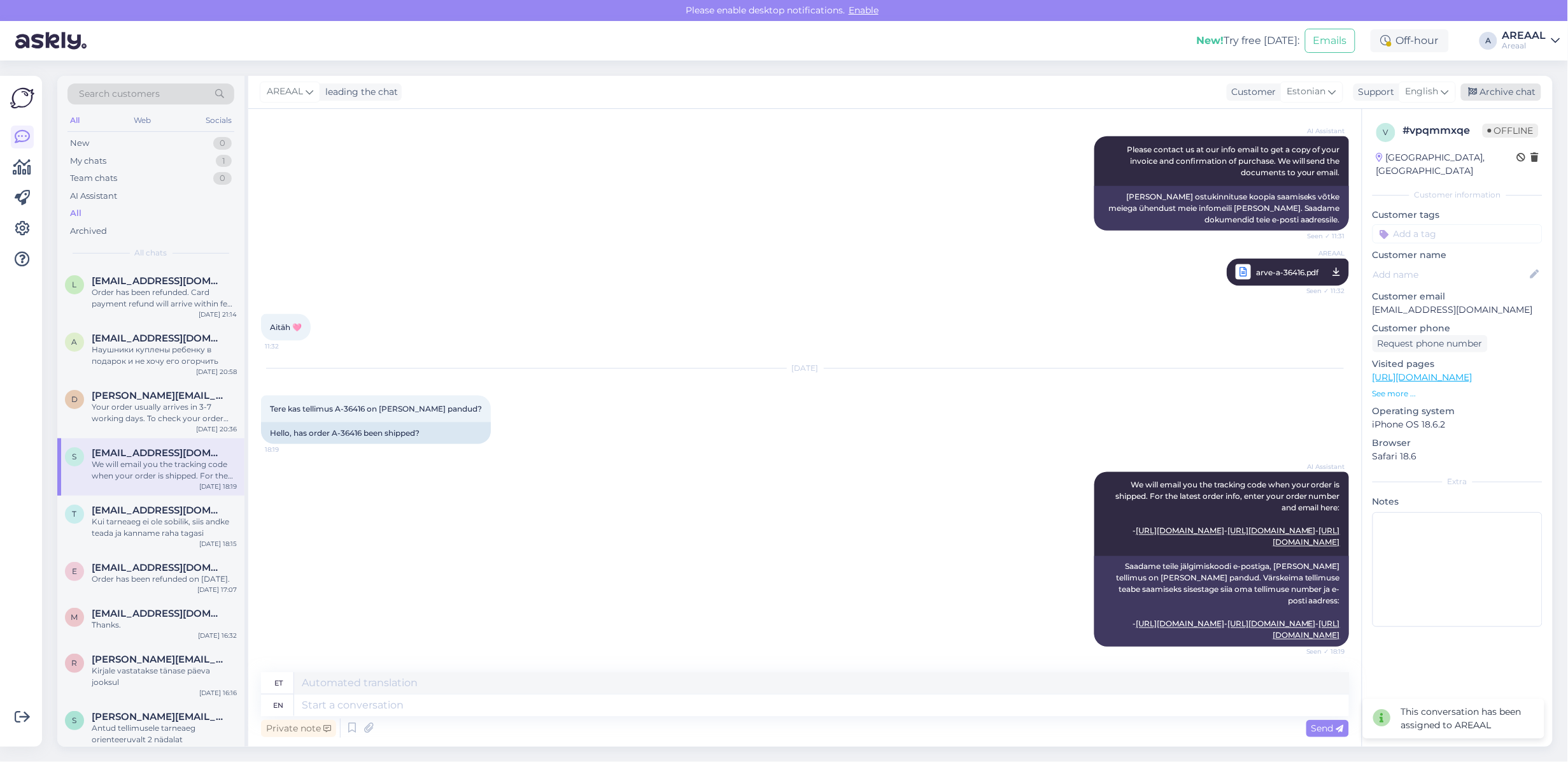
click at [1526, 99] on div "Archive chat" at bounding box center [1501, 92] width 80 height 17
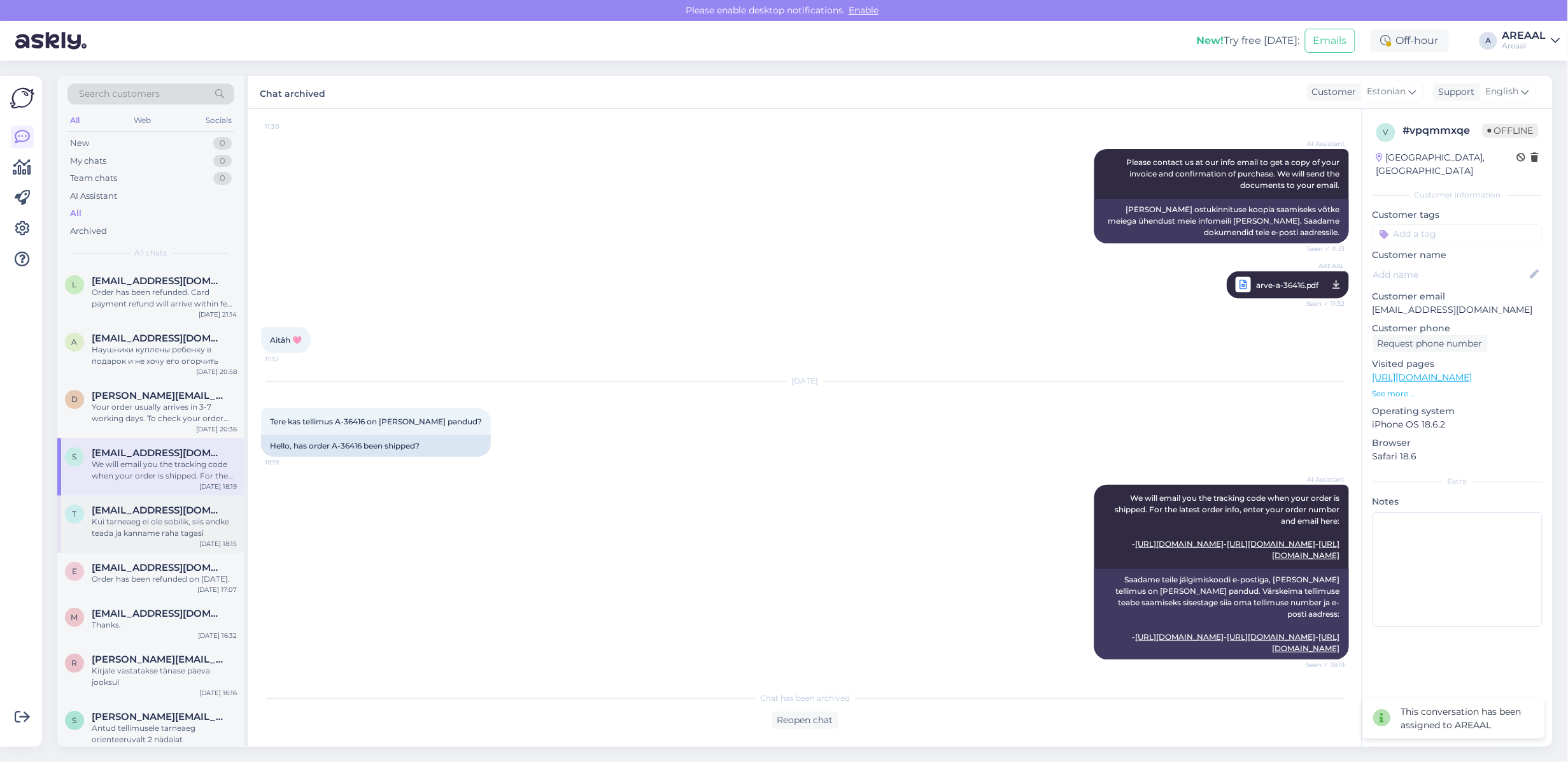
click at [134, 521] on div "Kui tarneaeg ei ole sobilik, siis andke teada ja kanname raha tagasi" at bounding box center [165, 527] width 145 height 23
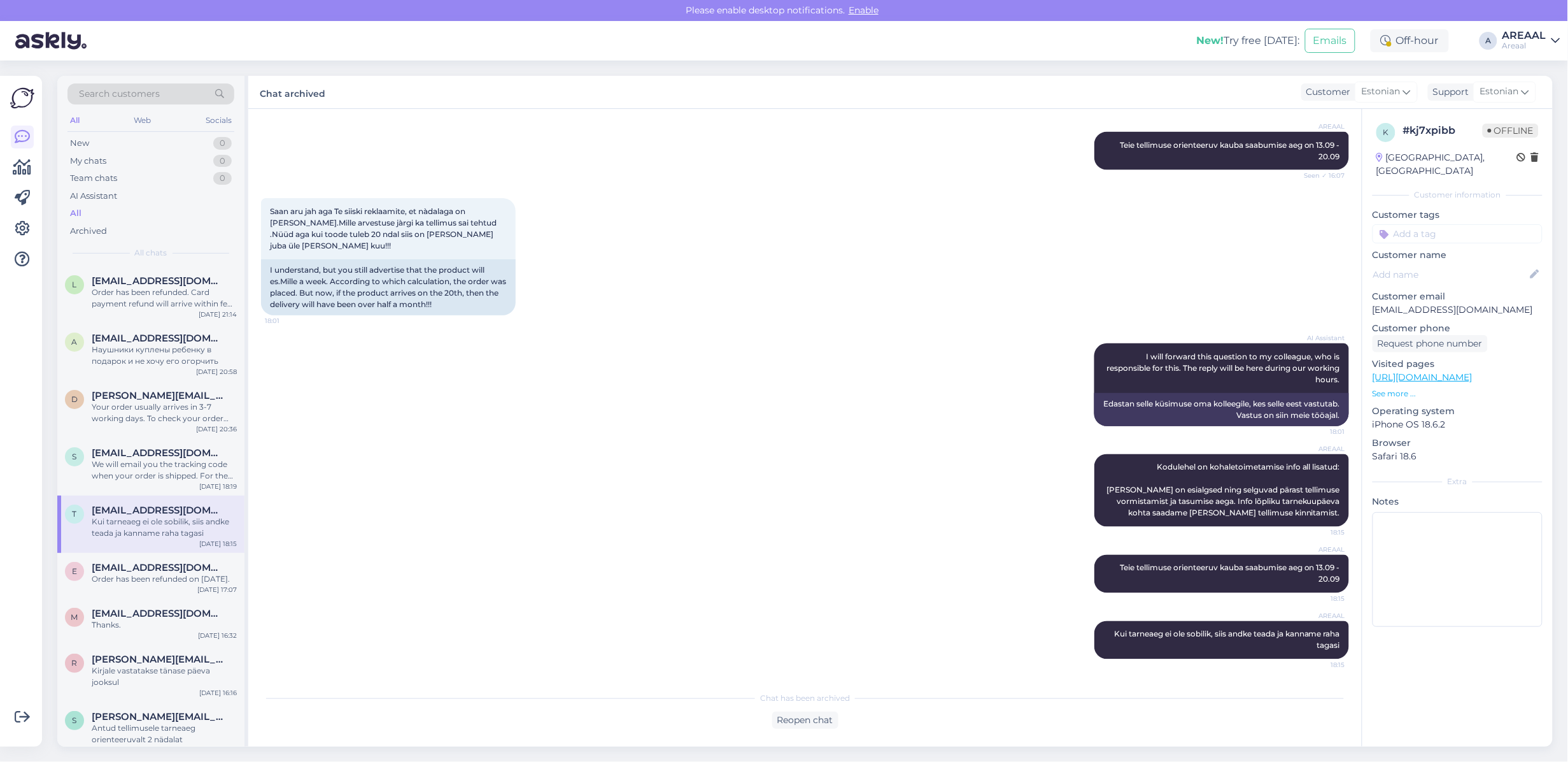
scroll to position [849, 0]
click at [179, 277] on span "[EMAIL_ADDRESS][DOMAIN_NAME]" at bounding box center [158, 281] width 132 height 11
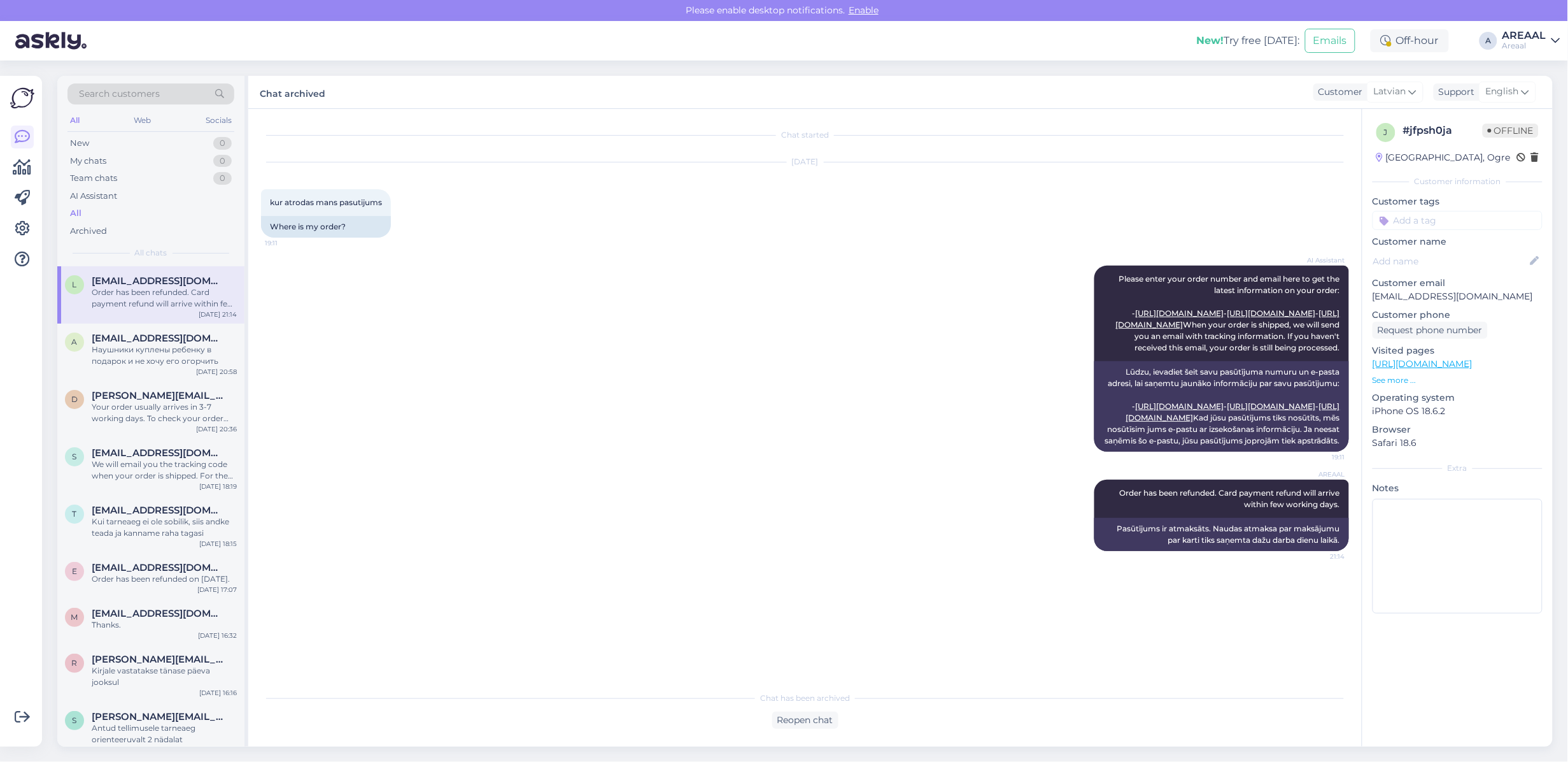
scroll to position [0, 0]
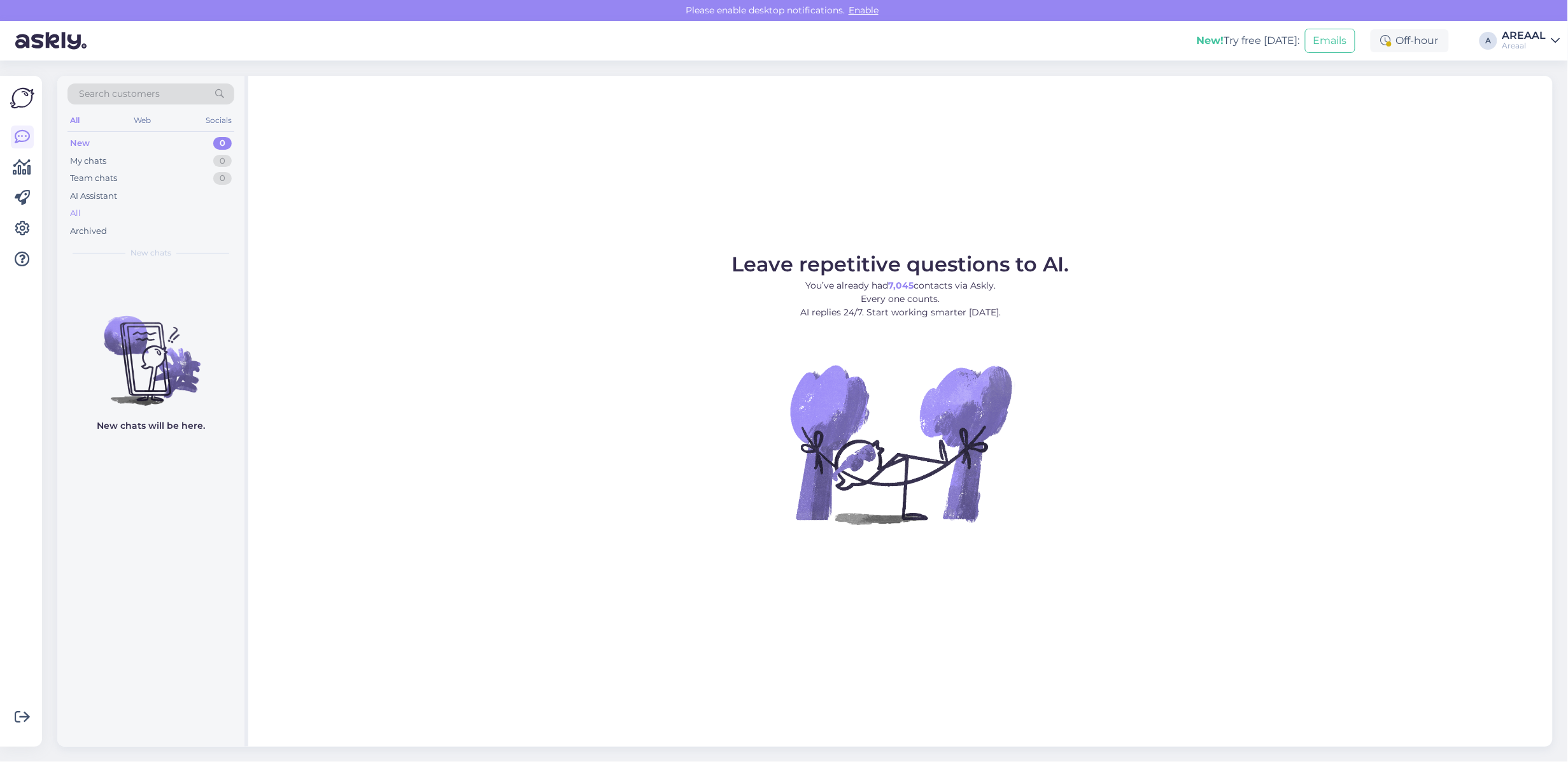
click at [121, 221] on div "All" at bounding box center [151, 213] width 166 height 18
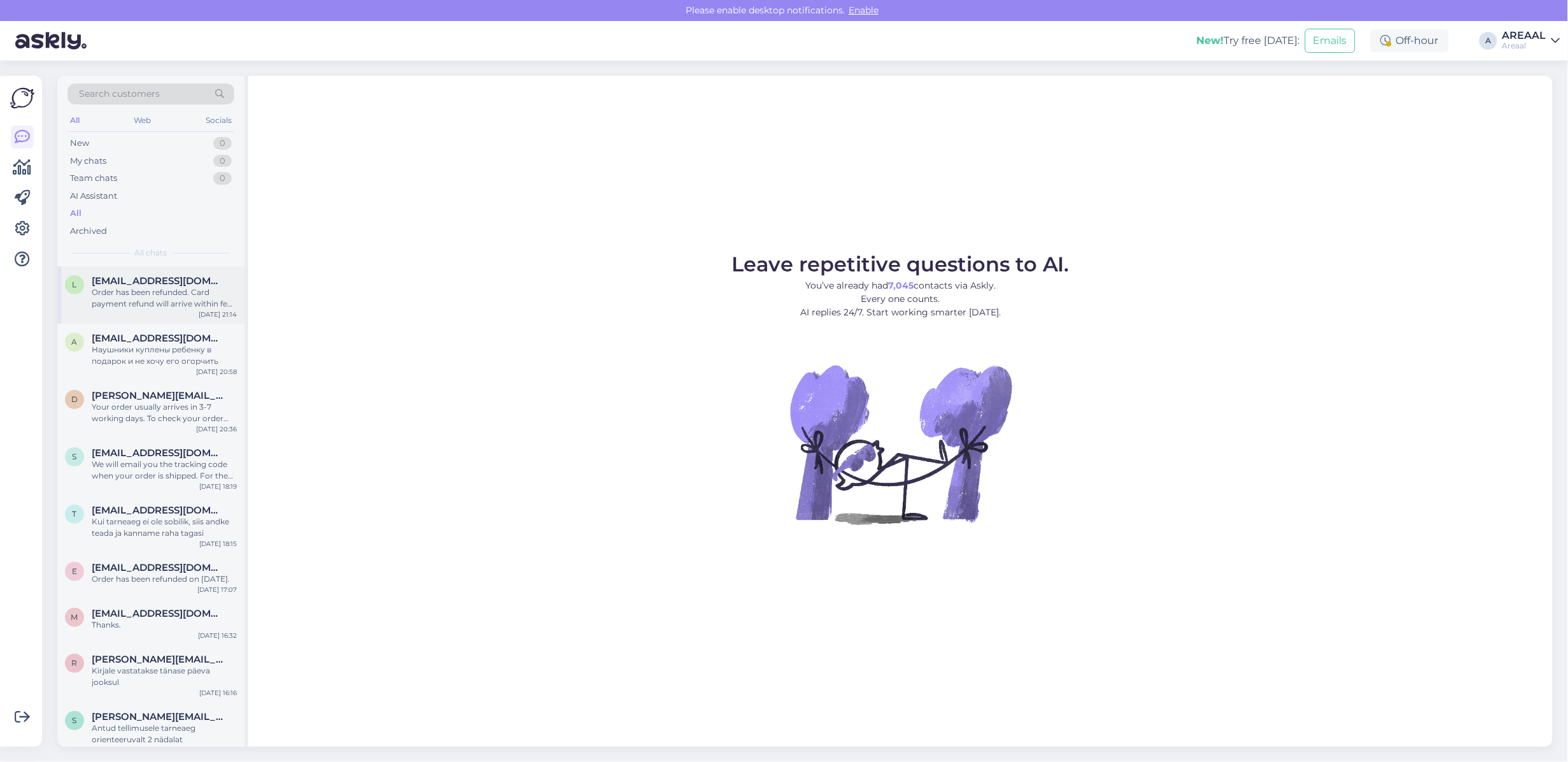
click at [148, 288] on div "Order has been refunded. Card payment refund will arrive within few working day…" at bounding box center [165, 298] width 145 height 23
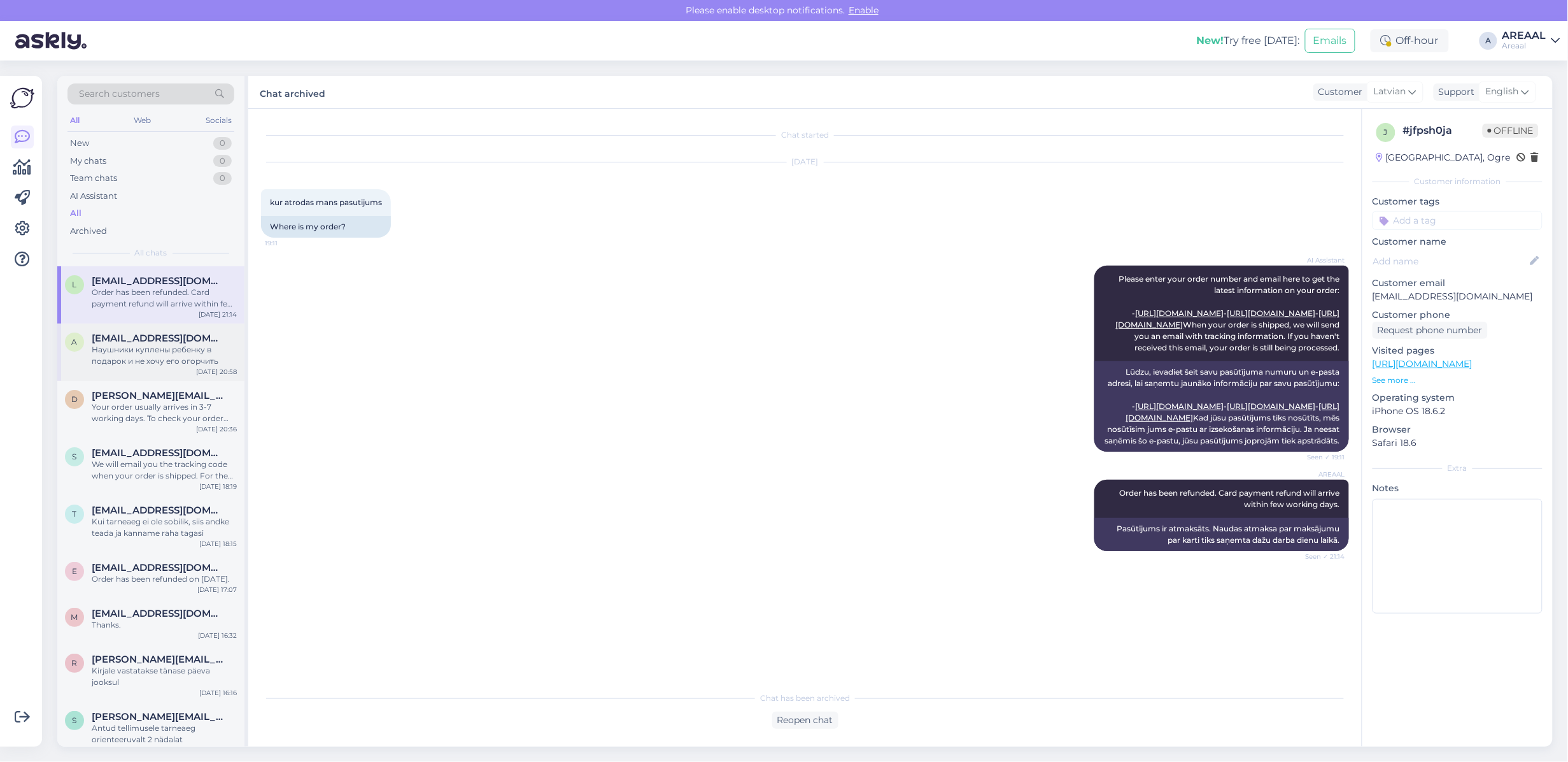
click at [174, 351] on div "Наушники куплены ребенку в подарок и не хочу его огорчить" at bounding box center [165, 355] width 145 height 23
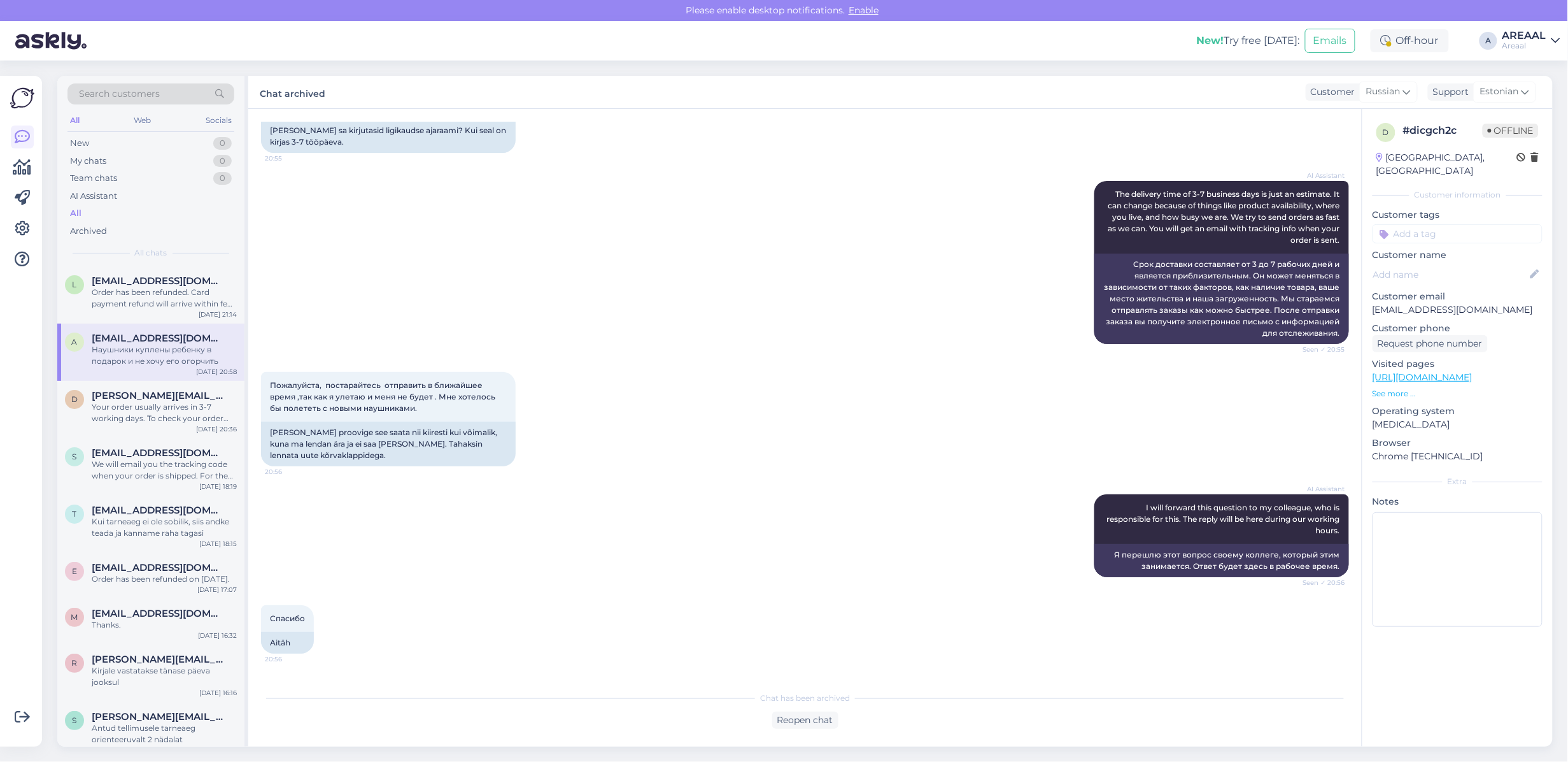
scroll to position [1621, 0]
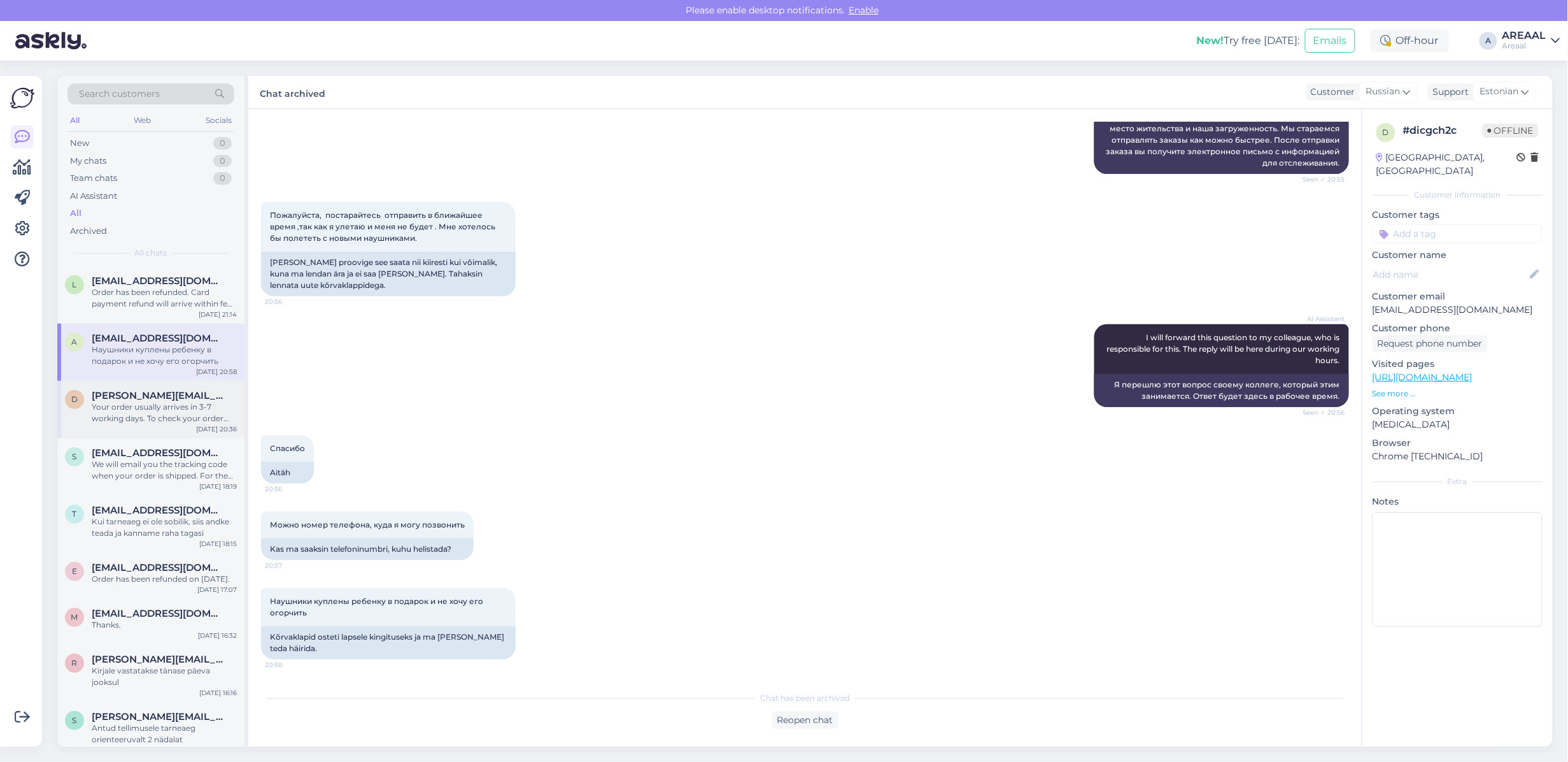
click at [199, 433] on div "d diana.paade@gmail.com Your order usually arrives in 3-7 working days. To chec…" at bounding box center [151, 409] width 187 height 58
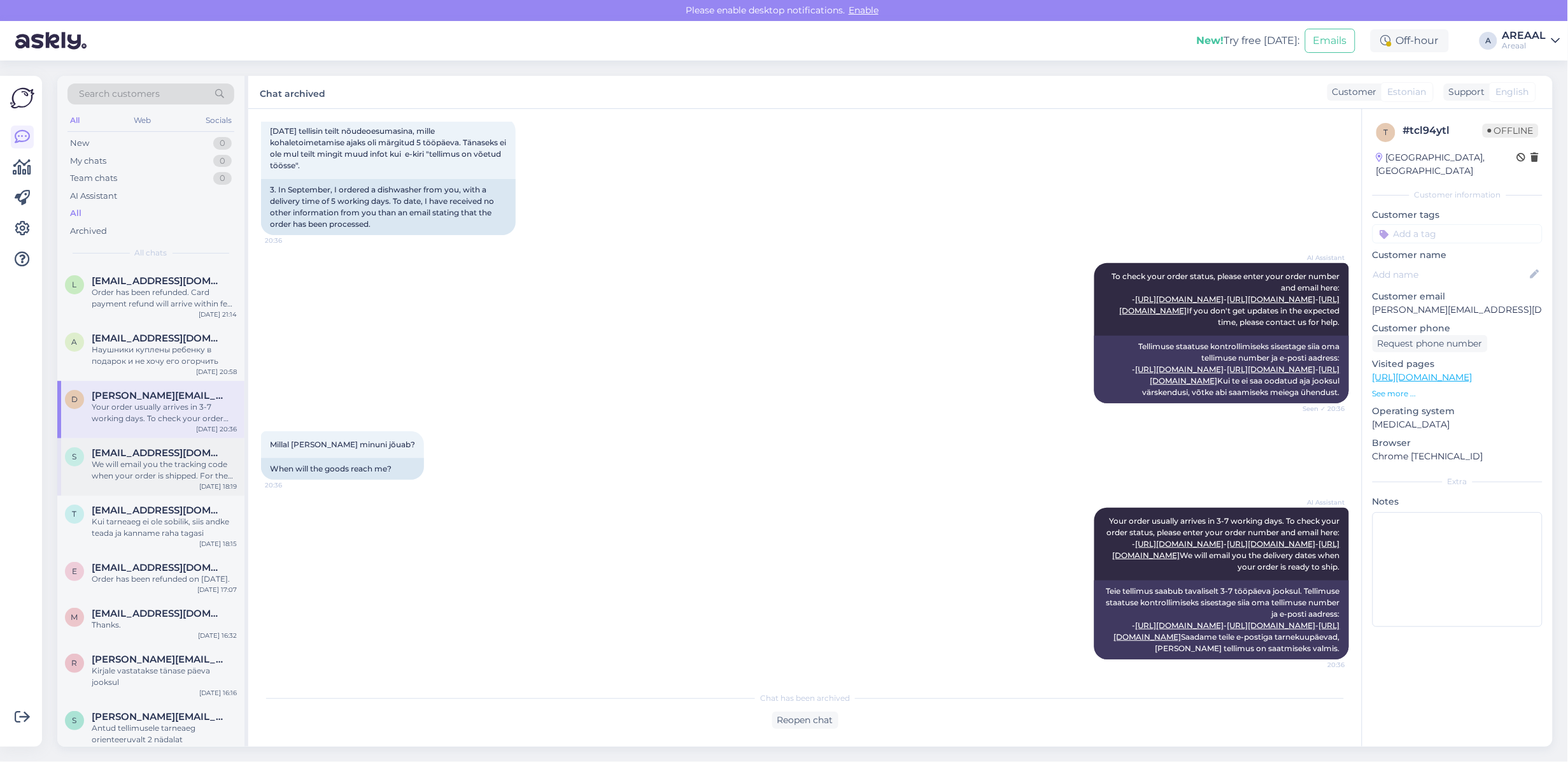
click at [183, 468] on div "We will email you the tracking code when your order is shipped. For the latest …" at bounding box center [165, 470] width 145 height 23
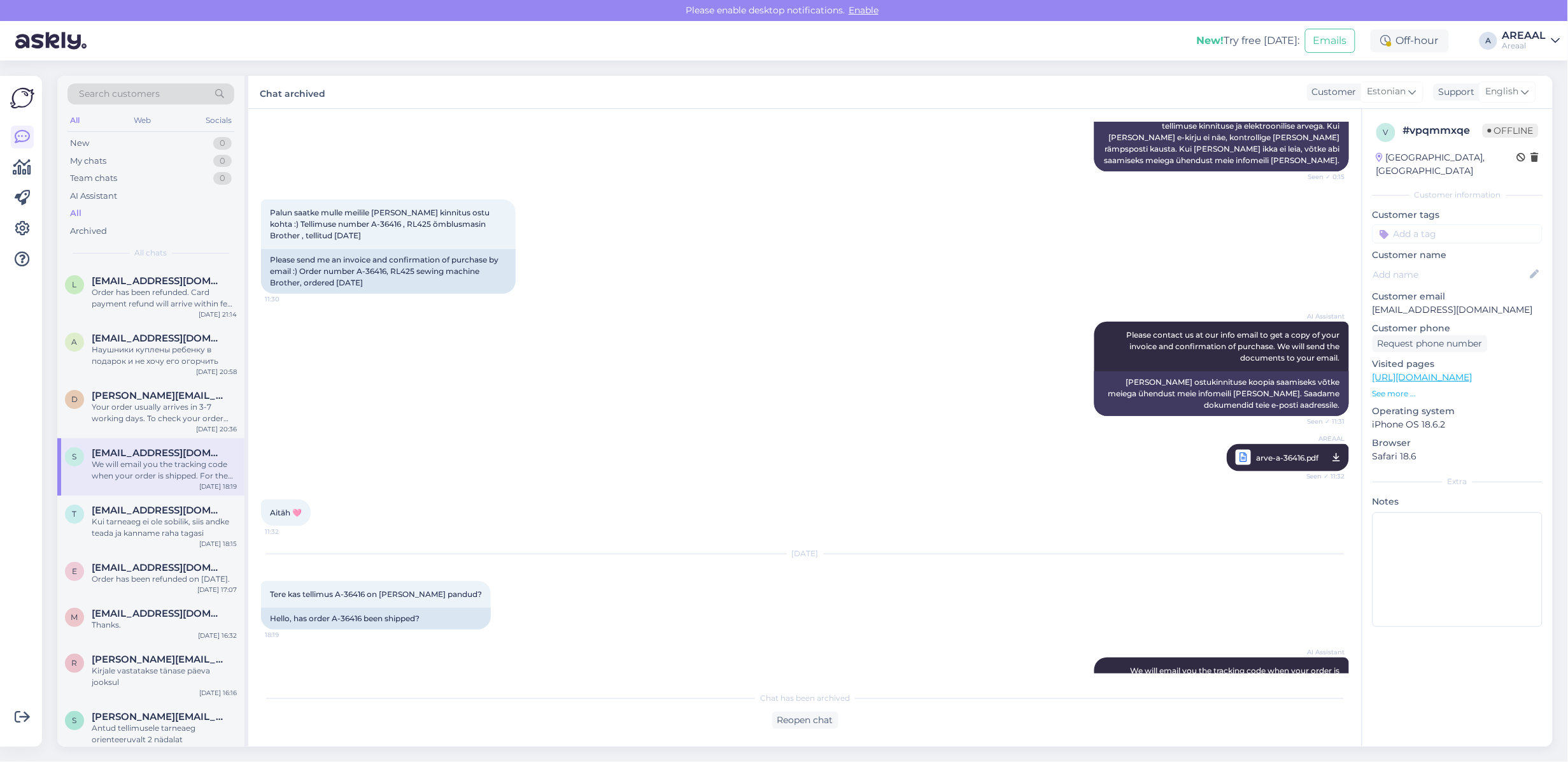
scroll to position [754, 0]
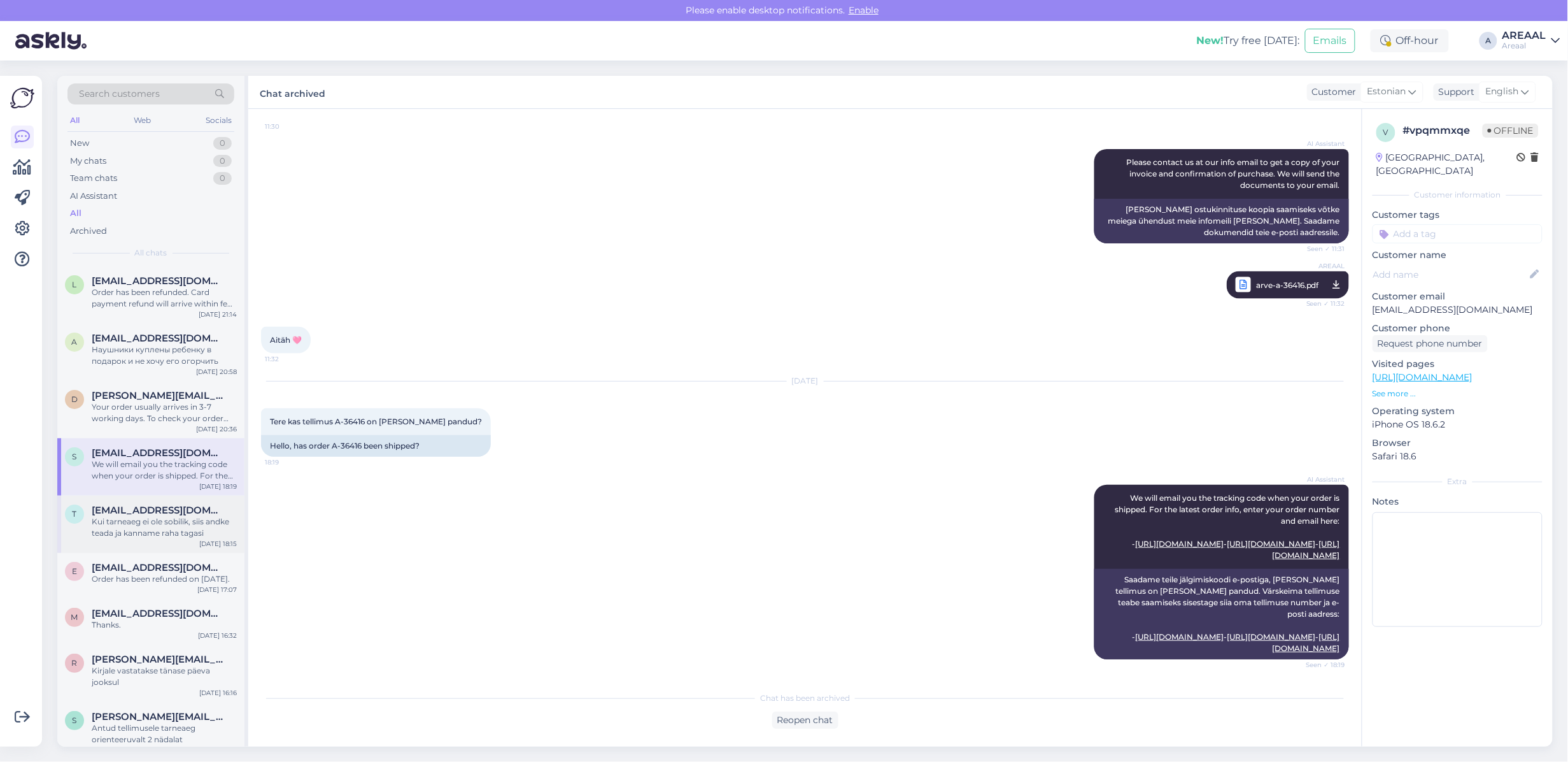
click at [201, 521] on div "Kui tarneaeg ei ole sobilik, siis andke teada ja kanname raha tagasi" at bounding box center [165, 527] width 145 height 23
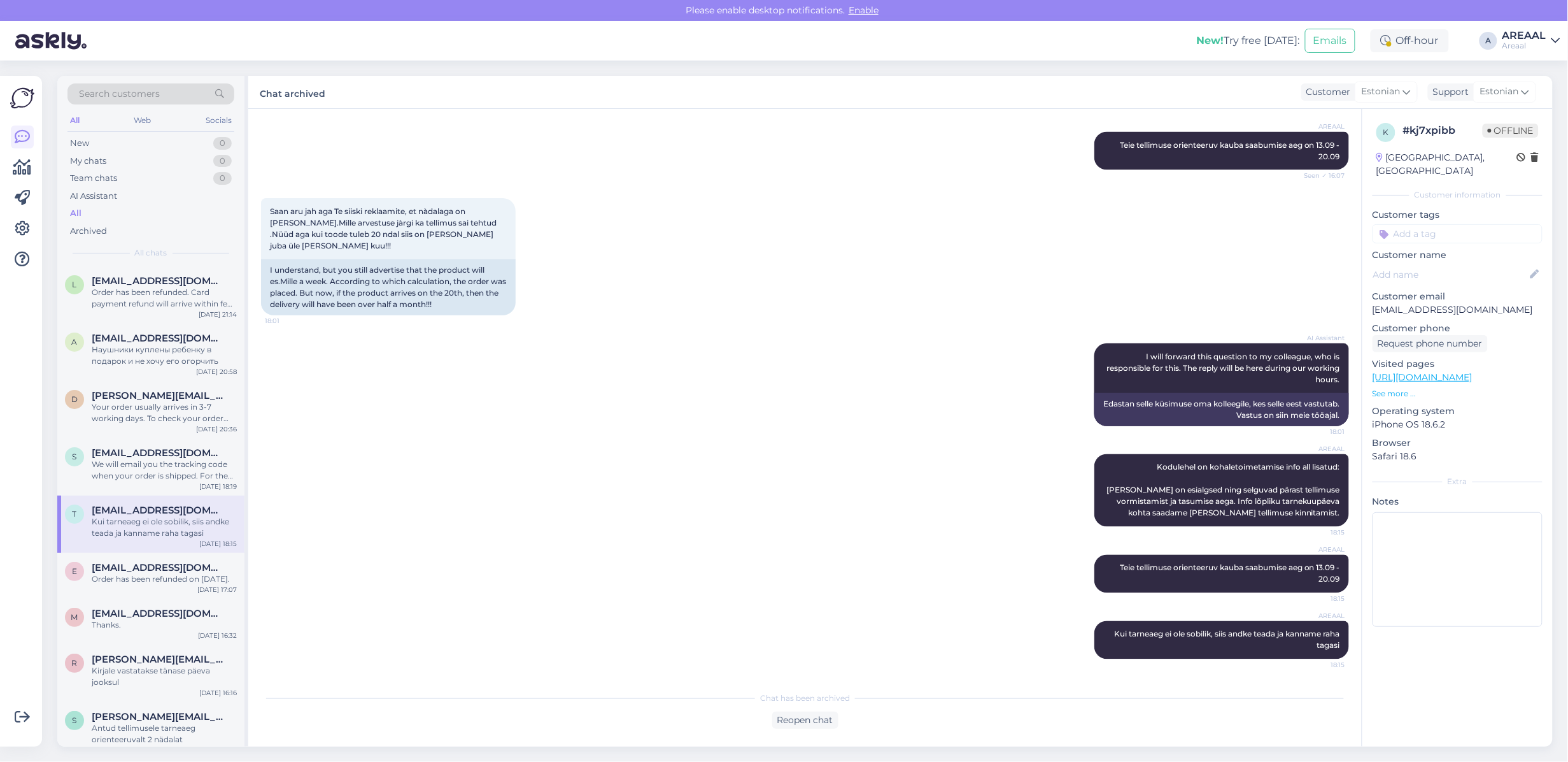
click at [179, 550] on div "t triinuke87@gmail.com Kui tarneaeg ei ole sobilik, siis andke teada ja kanname…" at bounding box center [151, 524] width 187 height 58
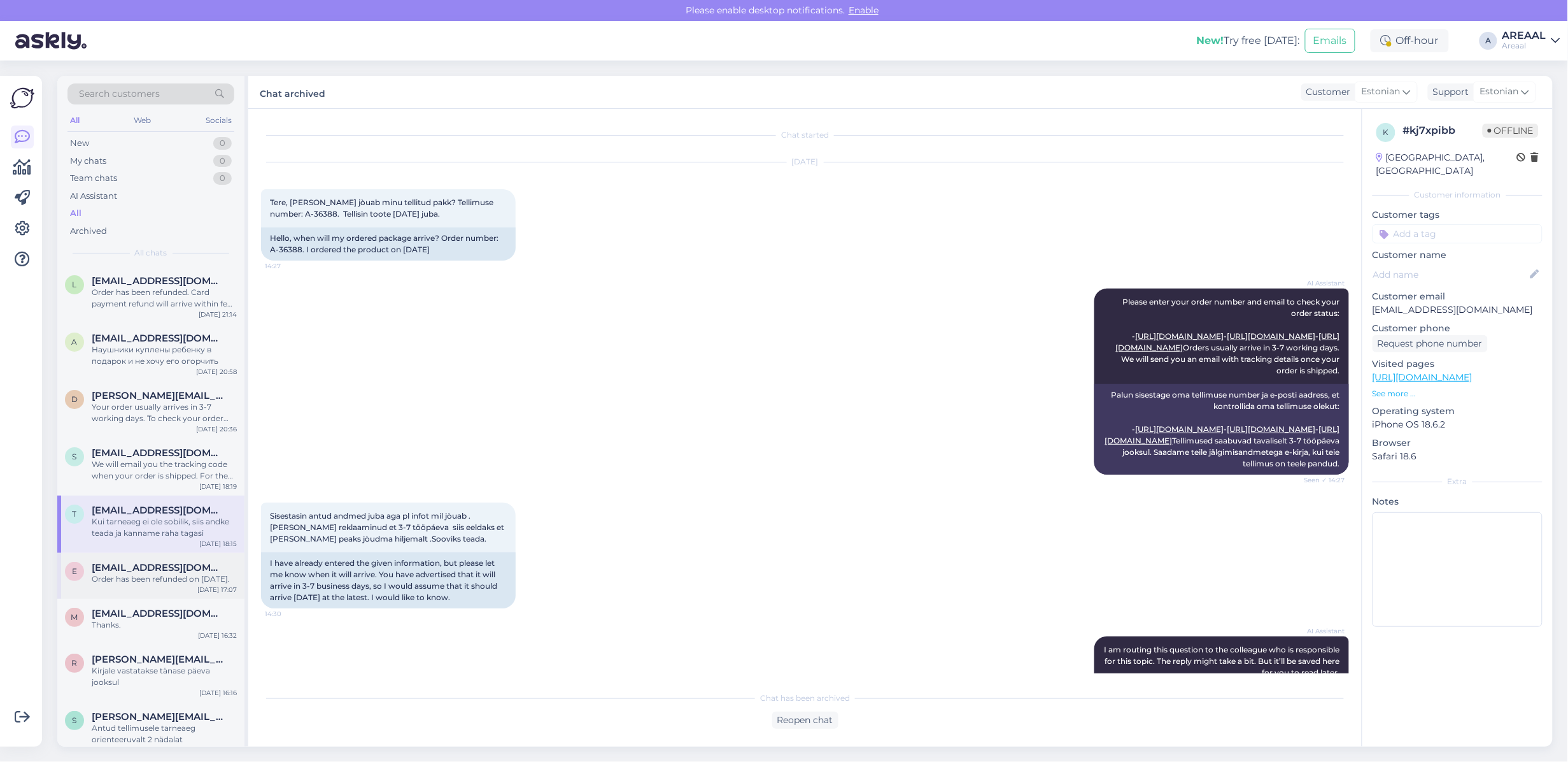
click at [163, 584] on div "Order has been refunded on [DATE]." at bounding box center [165, 579] width 145 height 11
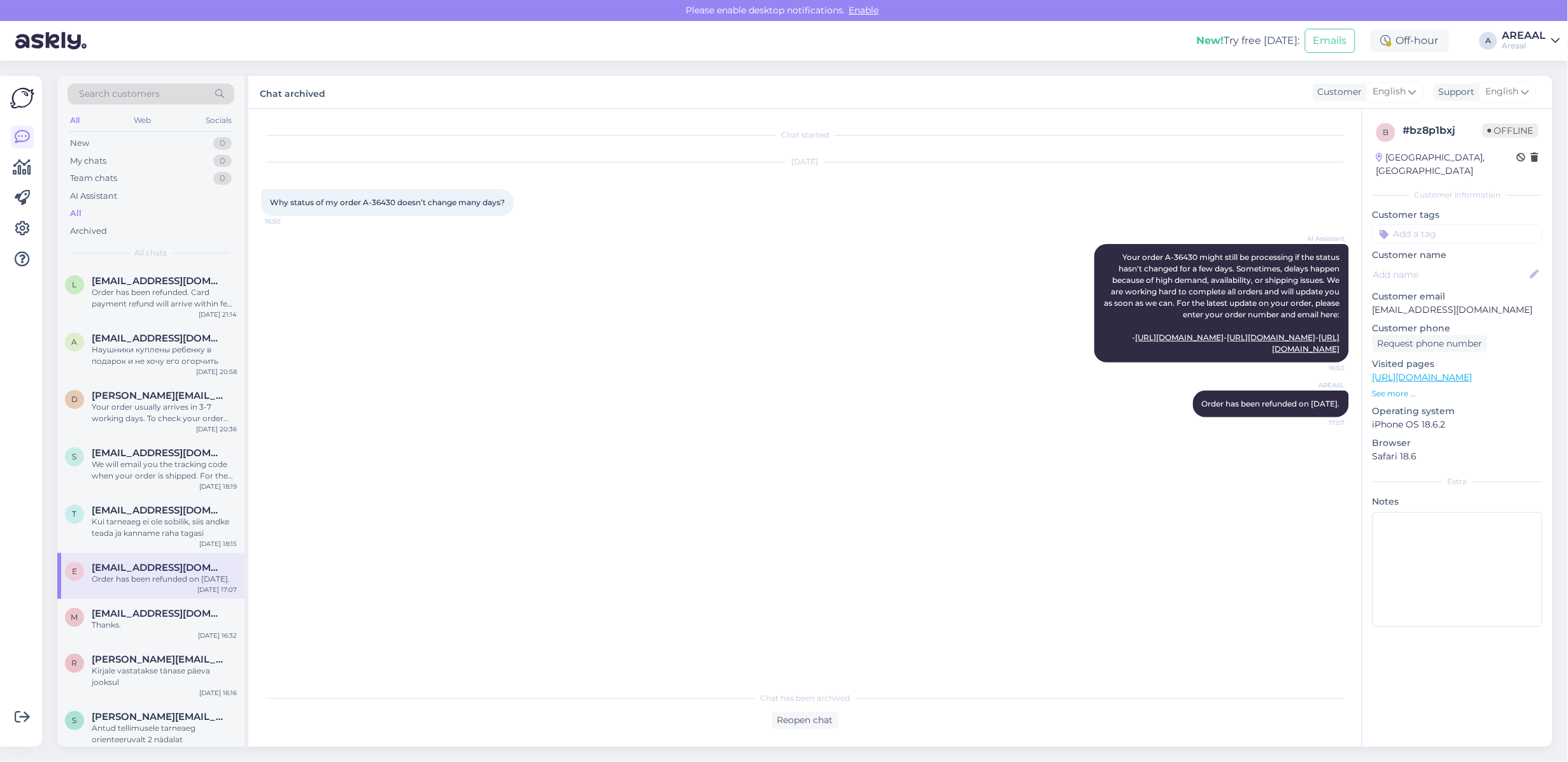
scroll to position [636, 0]
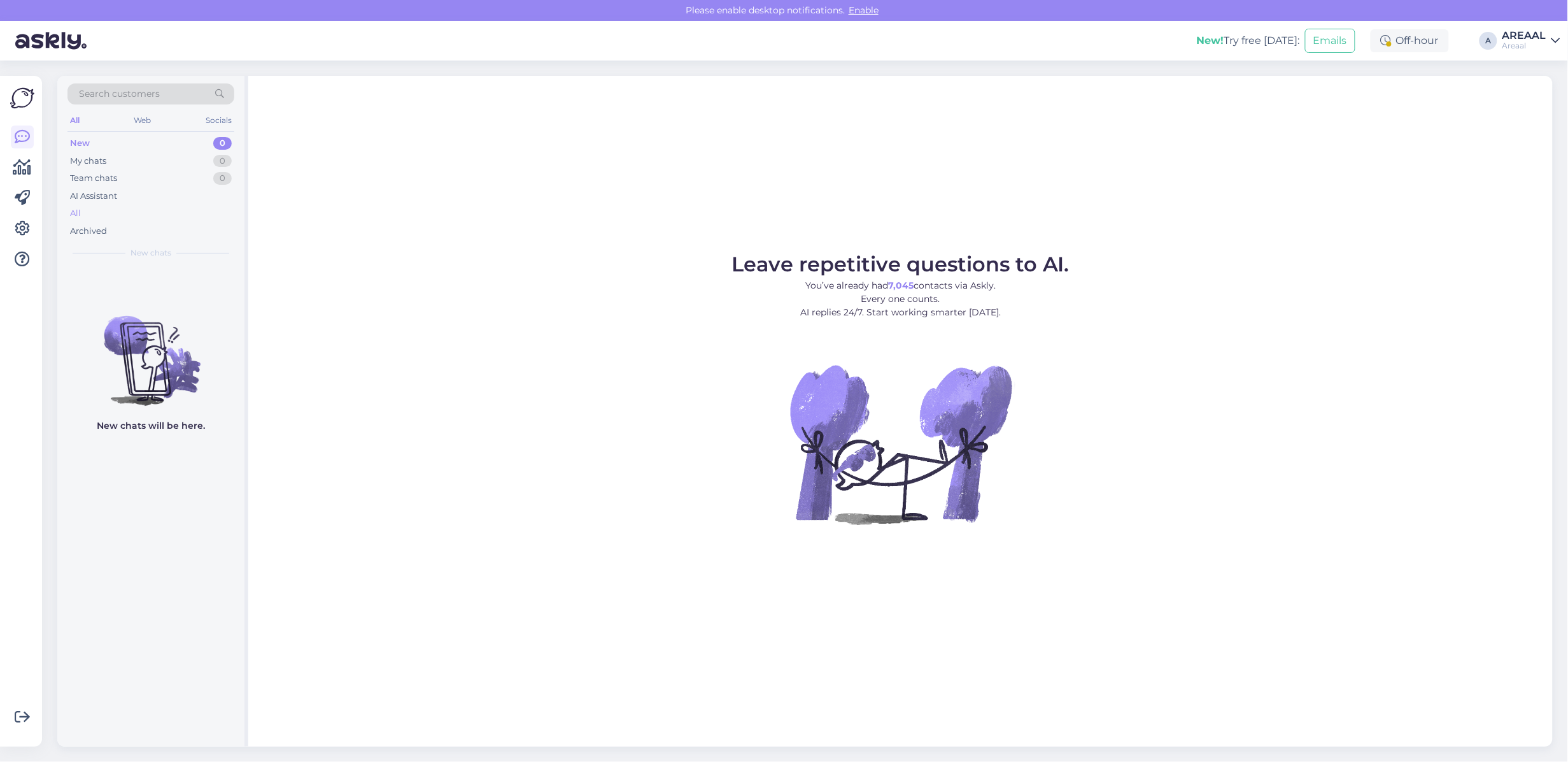
click at [157, 211] on div "All" at bounding box center [151, 213] width 166 height 18
